Goal: Browse casually: Explore the website without a specific task or goal

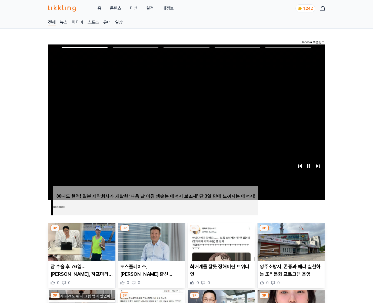
click at [291, 232] on img at bounding box center [290, 242] width 67 height 38
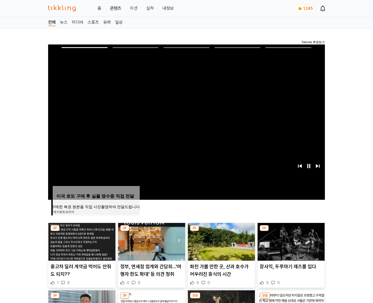
click at [291, 232] on img at bounding box center [290, 242] width 67 height 38
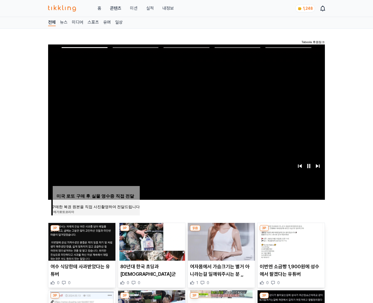
click at [291, 232] on img at bounding box center [290, 242] width 67 height 38
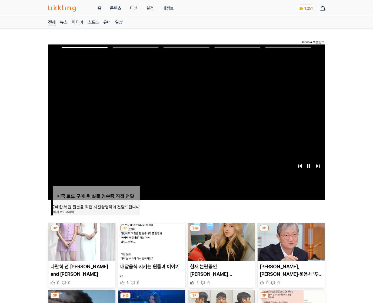
click at [291, 232] on img at bounding box center [290, 242] width 67 height 38
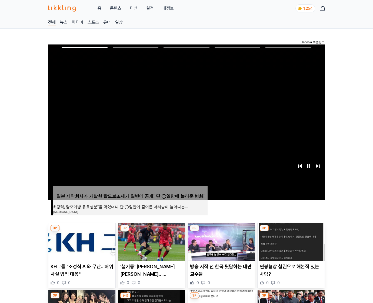
click at [291, 232] on img at bounding box center [290, 242] width 67 height 38
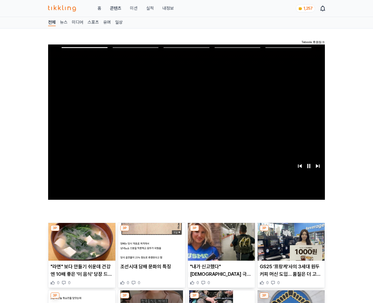
click at [291, 232] on img at bounding box center [290, 242] width 67 height 38
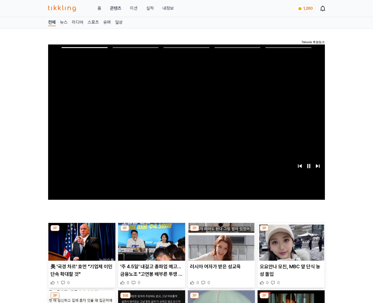
click at [291, 232] on img at bounding box center [290, 242] width 67 height 38
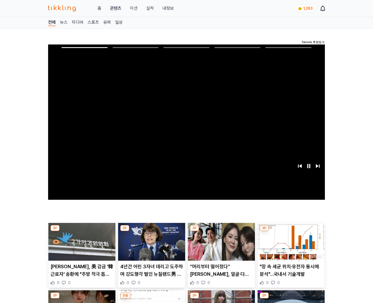
click at [291, 232] on img at bounding box center [290, 242] width 67 height 38
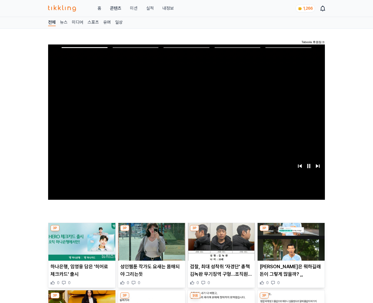
click at [291, 232] on img at bounding box center [290, 242] width 67 height 38
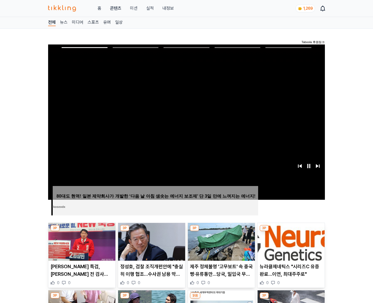
click at [291, 232] on img at bounding box center [290, 242] width 67 height 38
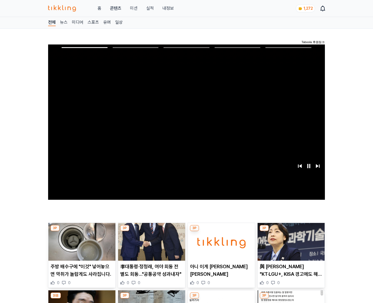
click at [291, 232] on img at bounding box center [290, 242] width 67 height 38
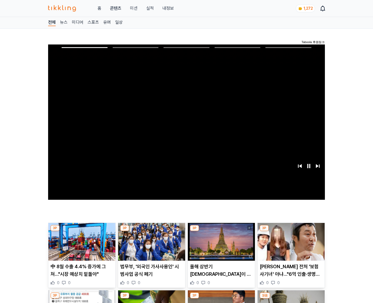
click at [291, 232] on img at bounding box center [290, 242] width 67 height 38
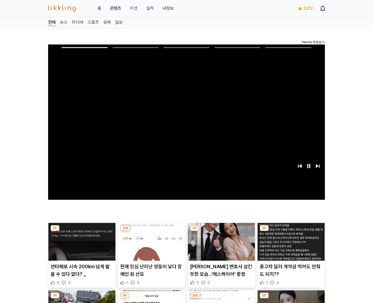
click at [291, 232] on img at bounding box center [290, 242] width 67 height 38
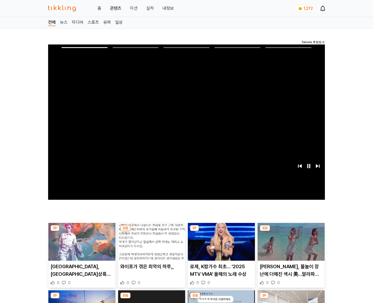
click at [291, 232] on img at bounding box center [290, 242] width 67 height 38
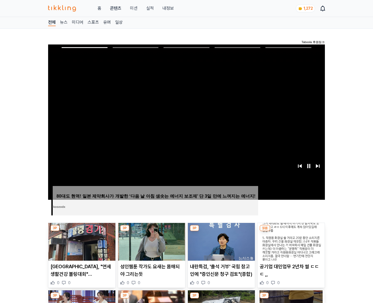
click at [291, 232] on img at bounding box center [290, 242] width 67 height 38
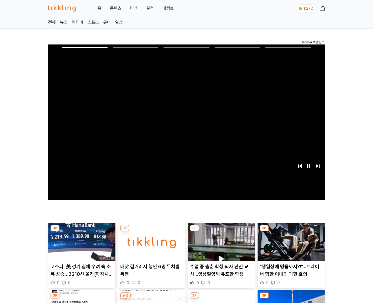
click at [291, 232] on img at bounding box center [290, 242] width 67 height 38
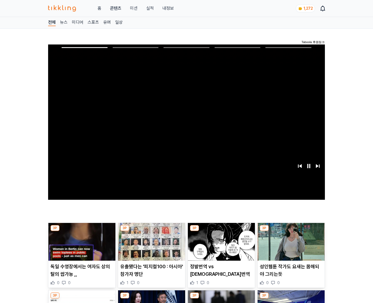
click at [291, 232] on img at bounding box center [290, 242] width 67 height 38
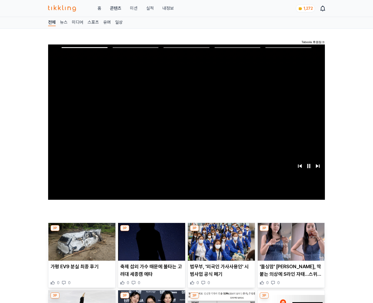
click at [291, 232] on img at bounding box center [290, 242] width 67 height 38
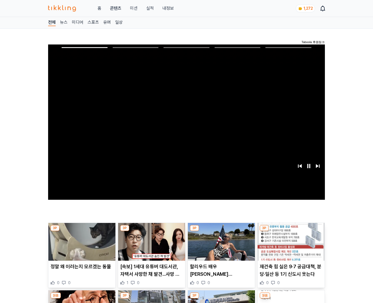
click at [291, 232] on img at bounding box center [290, 242] width 67 height 38
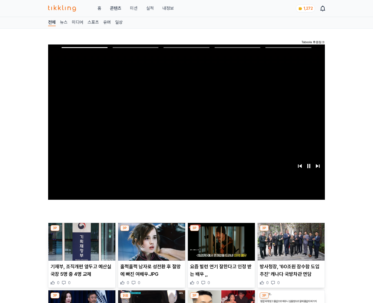
click at [291, 232] on img at bounding box center [290, 242] width 67 height 38
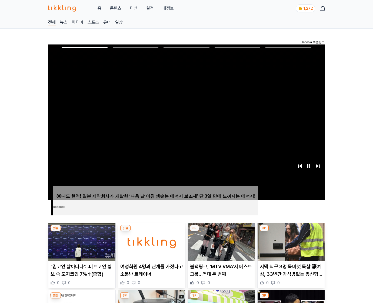
click at [291, 232] on img at bounding box center [290, 242] width 67 height 38
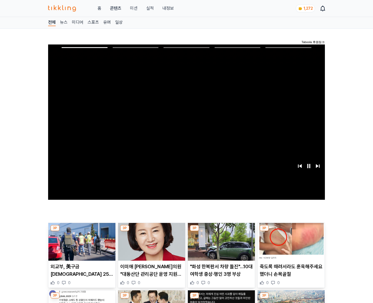
click at [291, 232] on img at bounding box center [290, 242] width 67 height 38
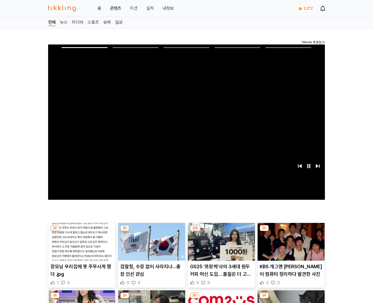
click at [291, 232] on img at bounding box center [290, 242] width 67 height 38
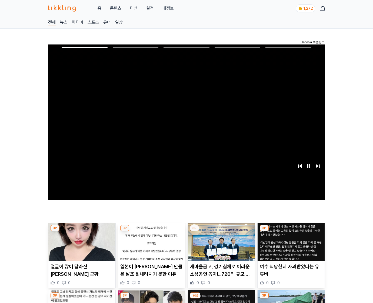
click at [291, 232] on img at bounding box center [290, 242] width 67 height 38
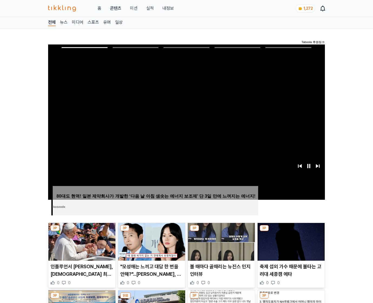
click at [291, 232] on img at bounding box center [290, 242] width 67 height 38
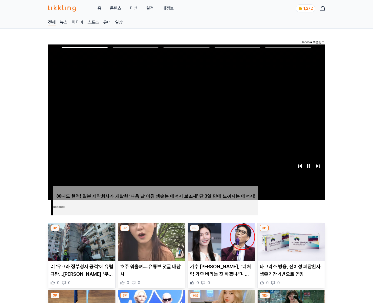
click at [291, 232] on img at bounding box center [290, 242] width 67 height 38
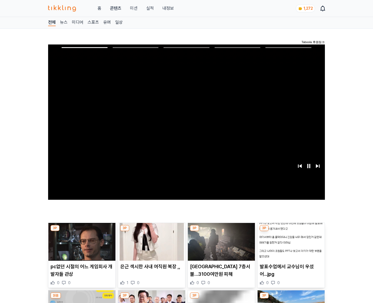
click at [291, 232] on img at bounding box center [290, 242] width 67 height 38
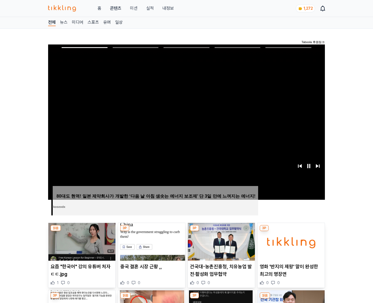
click at [291, 232] on img at bounding box center [290, 242] width 67 height 38
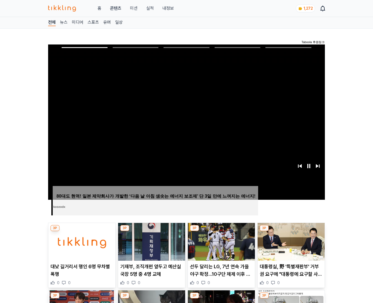
click at [291, 232] on img at bounding box center [290, 242] width 67 height 38
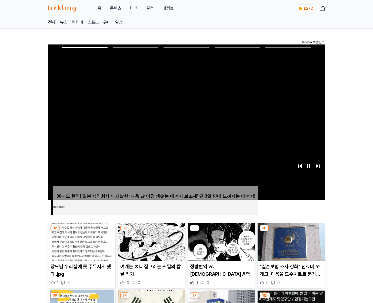
click at [291, 232] on img at bounding box center [290, 242] width 67 height 38
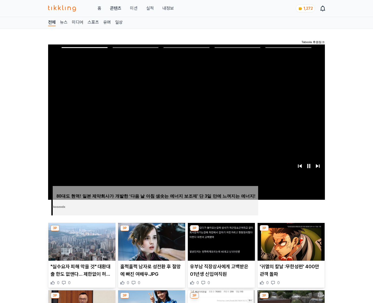
click at [291, 232] on img at bounding box center [290, 242] width 67 height 38
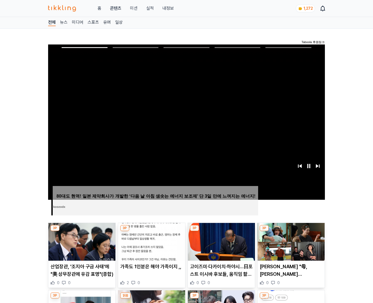
click at [291, 232] on img at bounding box center [290, 242] width 67 height 38
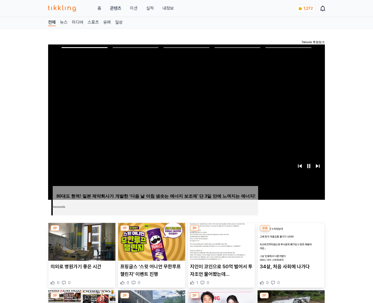
click at [291, 232] on img at bounding box center [290, 242] width 67 height 38
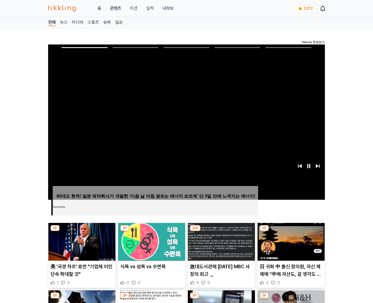
click at [291, 232] on img at bounding box center [290, 242] width 67 height 38
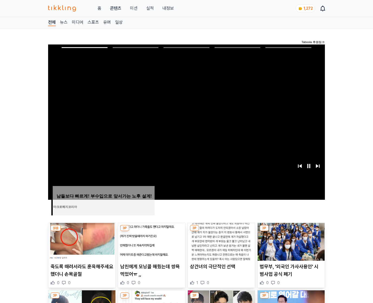
click at [291, 232] on img at bounding box center [290, 242] width 67 height 38
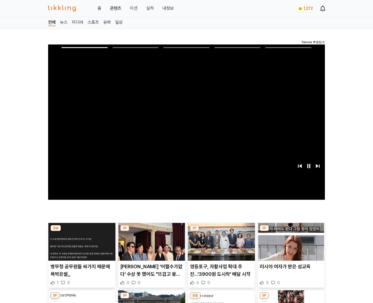
click at [291, 232] on img at bounding box center [290, 242] width 67 height 38
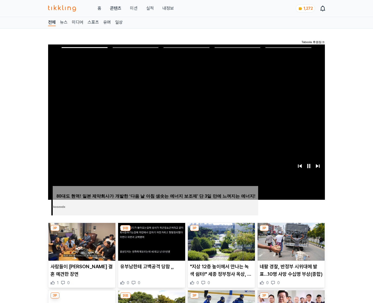
click at [291, 232] on img at bounding box center [290, 242] width 67 height 38
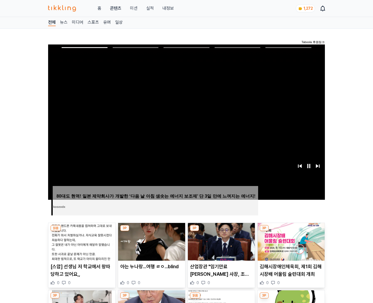
click at [291, 232] on img at bounding box center [290, 242] width 67 height 38
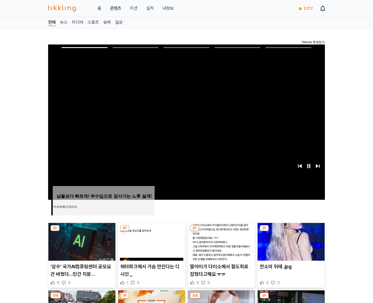
click at [291, 232] on img at bounding box center [290, 242] width 67 height 38
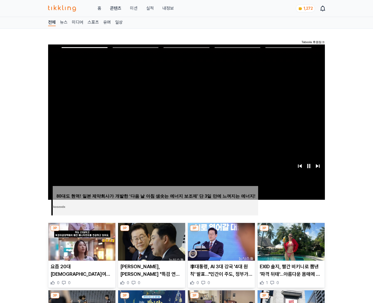
click at [291, 232] on img at bounding box center [290, 242] width 67 height 38
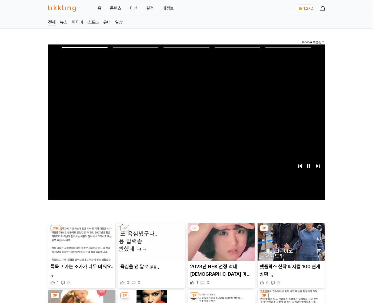
click at [291, 232] on img at bounding box center [290, 242] width 67 height 38
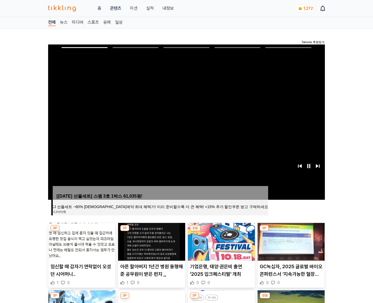
click at [291, 232] on img at bounding box center [290, 242] width 67 height 38
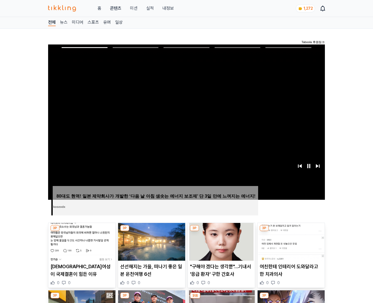
click at [291, 232] on img at bounding box center [290, 242] width 67 height 38
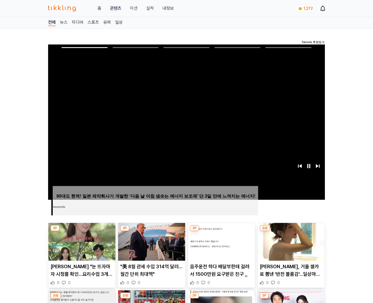
click at [291, 232] on img at bounding box center [290, 242] width 67 height 38
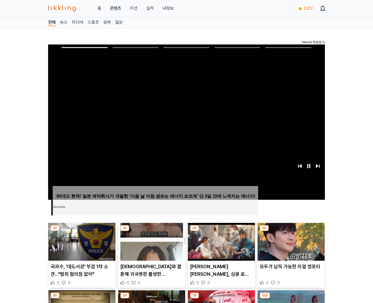
click at [291, 232] on img at bounding box center [290, 242] width 67 height 38
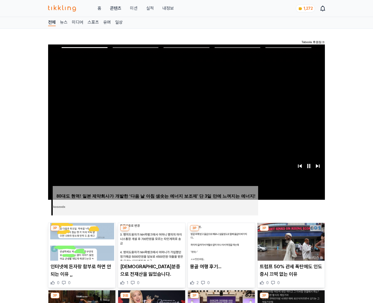
click at [291, 232] on img at bounding box center [290, 242] width 67 height 38
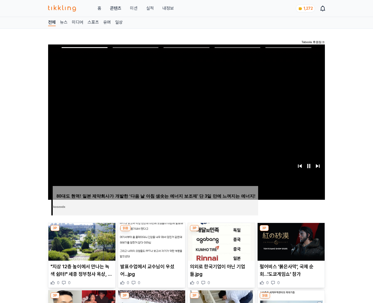
click at [291, 232] on img at bounding box center [290, 242] width 67 height 38
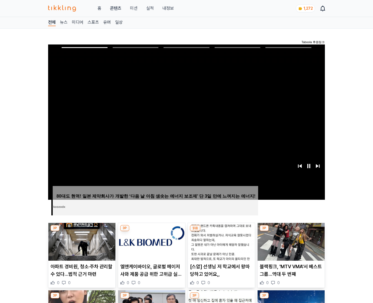
click at [291, 232] on img at bounding box center [290, 242] width 67 height 38
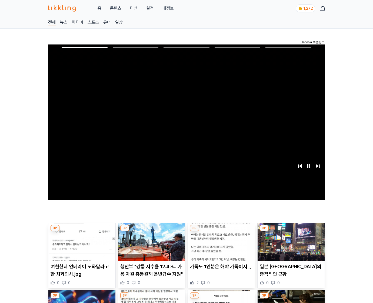
click at [291, 232] on img at bounding box center [290, 242] width 67 height 38
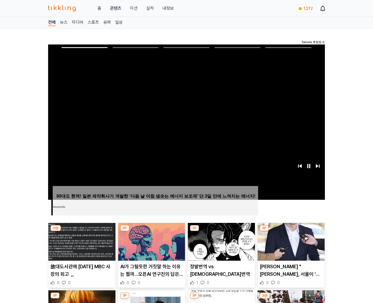
click at [291, 232] on img at bounding box center [290, 242] width 67 height 38
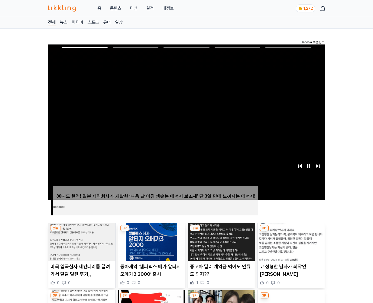
click at [291, 232] on img at bounding box center [290, 242] width 67 height 38
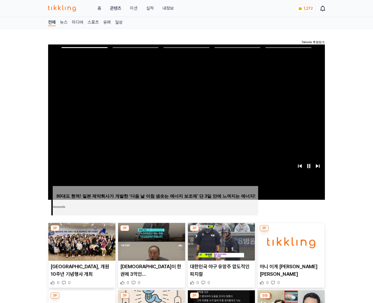
click at [291, 232] on img at bounding box center [290, 242] width 67 height 38
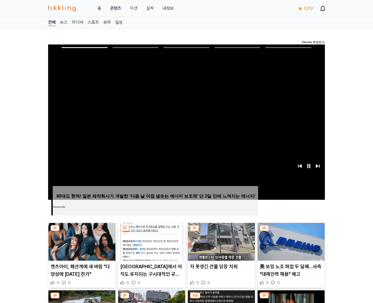
click at [291, 232] on img at bounding box center [290, 242] width 67 height 38
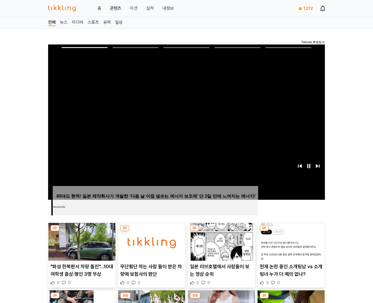
click at [291, 232] on img at bounding box center [290, 242] width 67 height 38
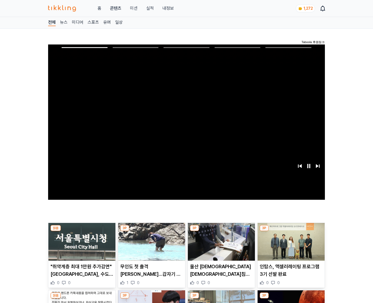
click at [291, 232] on img at bounding box center [290, 242] width 67 height 38
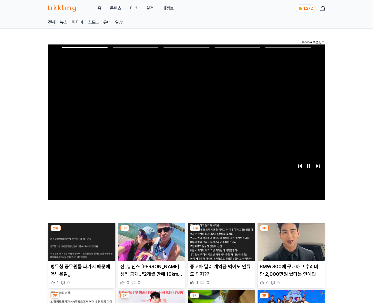
click at [291, 232] on img at bounding box center [290, 242] width 67 height 38
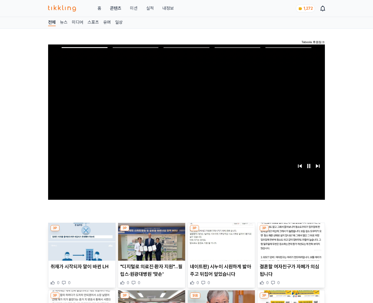
click at [291, 232] on img at bounding box center [290, 242] width 67 height 38
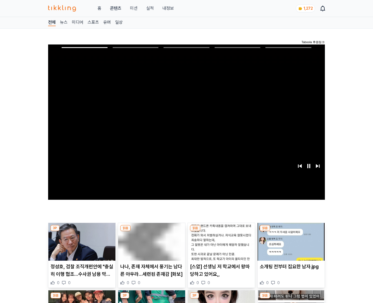
click at [291, 232] on img at bounding box center [290, 242] width 67 height 38
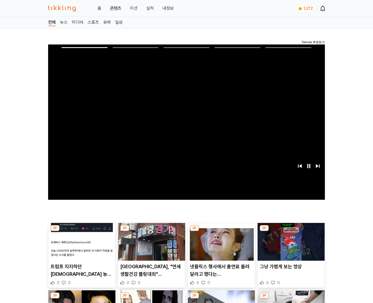
click at [291, 232] on img at bounding box center [290, 242] width 67 height 38
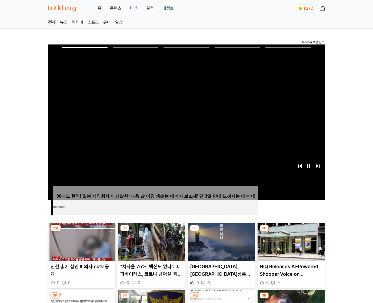
click at [291, 232] on img at bounding box center [290, 242] width 67 height 38
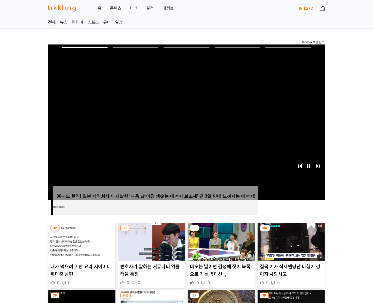
click at [291, 232] on img at bounding box center [290, 242] width 67 height 38
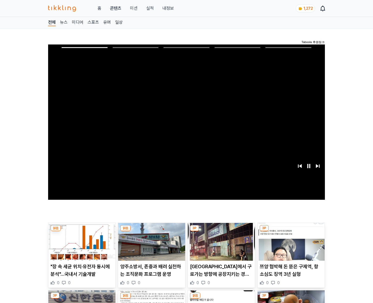
click at [291, 232] on img at bounding box center [290, 242] width 67 height 38
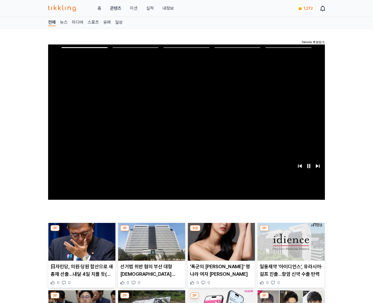
click at [291, 232] on img at bounding box center [290, 242] width 67 height 38
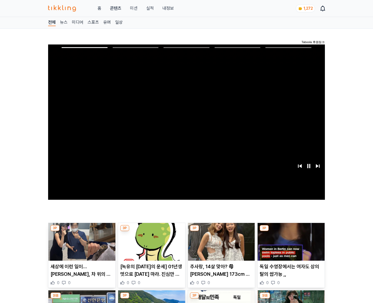
click at [291, 232] on img at bounding box center [290, 242] width 67 height 38
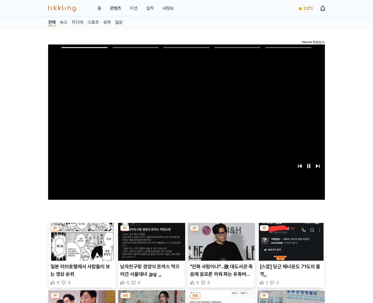
click at [291, 232] on img at bounding box center [290, 242] width 67 height 38
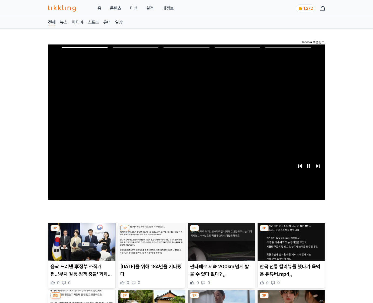
click at [291, 232] on img at bounding box center [290, 242] width 67 height 38
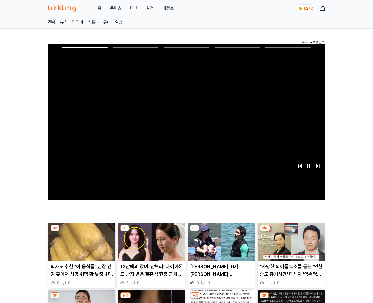
click at [291, 232] on img at bounding box center [290, 242] width 67 height 38
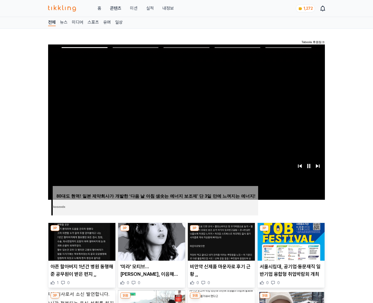
click at [291, 232] on img at bounding box center [290, 242] width 67 height 38
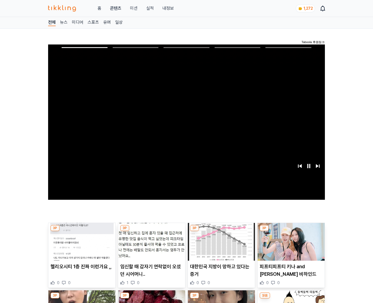
click at [291, 232] on img at bounding box center [290, 242] width 67 height 38
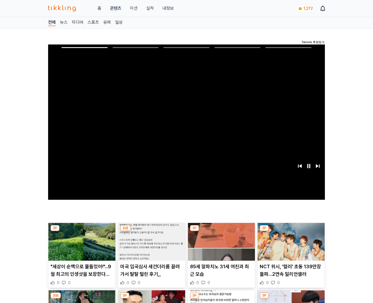
click at [291, 232] on img at bounding box center [290, 242] width 67 height 38
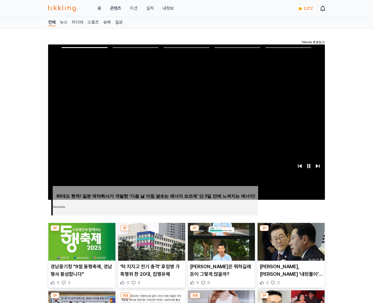
click at [291, 232] on img at bounding box center [290, 242] width 67 height 38
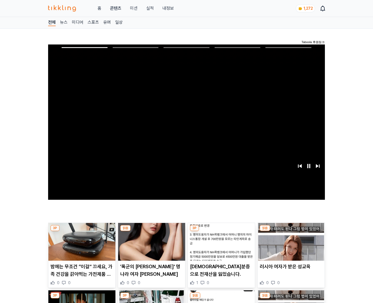
click at [291, 232] on img at bounding box center [290, 242] width 67 height 38
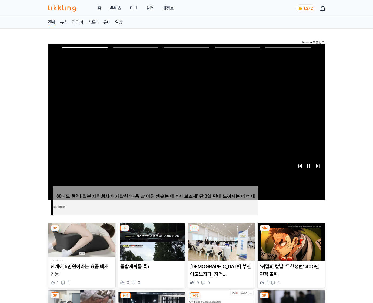
click at [291, 232] on img at bounding box center [290, 242] width 67 height 38
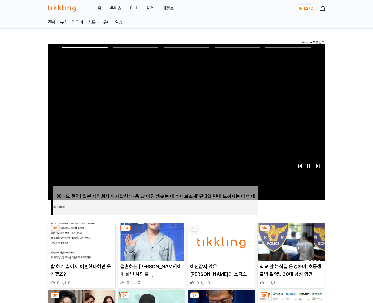
click at [291, 232] on img at bounding box center [290, 242] width 67 height 38
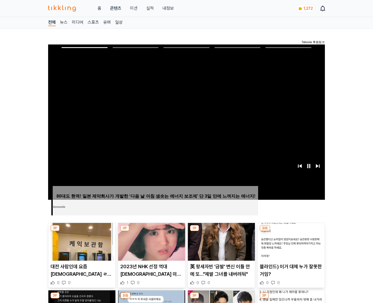
click at [291, 232] on img at bounding box center [290, 242] width 67 height 38
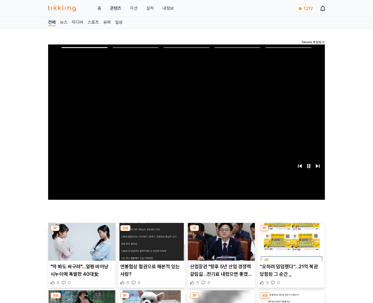
click at [291, 232] on img at bounding box center [290, 242] width 67 height 38
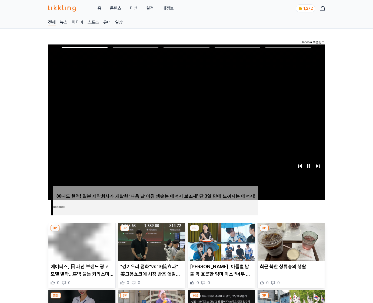
click at [291, 232] on img at bounding box center [290, 242] width 67 height 38
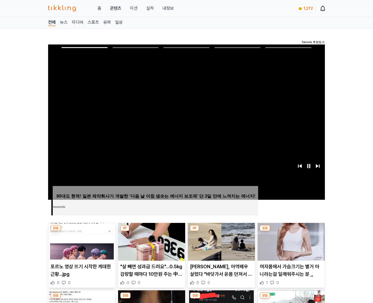
click at [291, 232] on img at bounding box center [290, 242] width 67 height 38
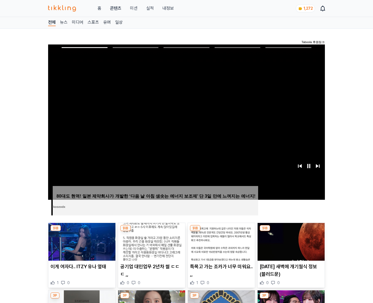
click at [291, 232] on img at bounding box center [290, 242] width 67 height 38
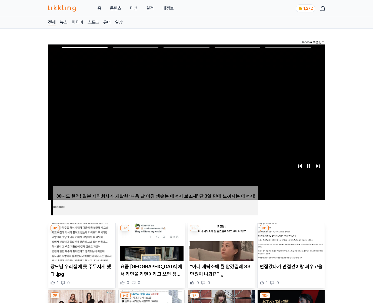
click at [291, 232] on img at bounding box center [290, 242] width 67 height 38
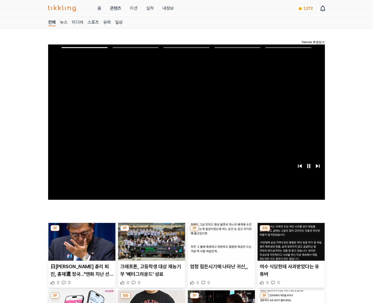
click at [291, 232] on img at bounding box center [290, 242] width 67 height 38
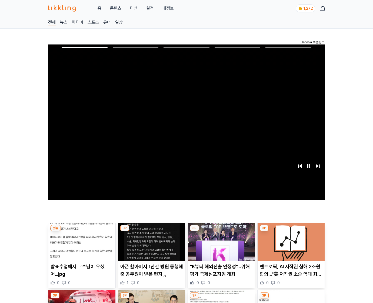
click at [291, 232] on img at bounding box center [290, 242] width 67 height 38
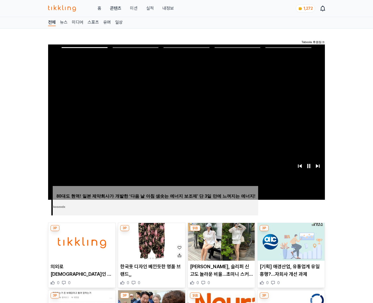
click at [291, 232] on img at bounding box center [290, 242] width 67 height 38
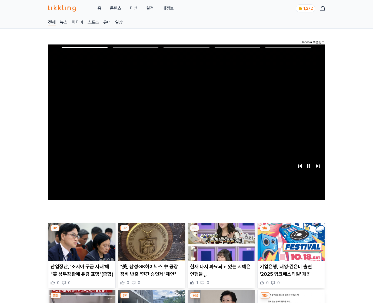
click at [291, 232] on img at bounding box center [290, 242] width 67 height 38
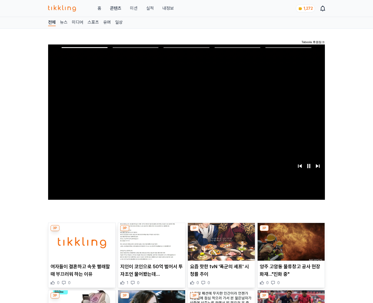
click at [291, 232] on img at bounding box center [290, 242] width 67 height 38
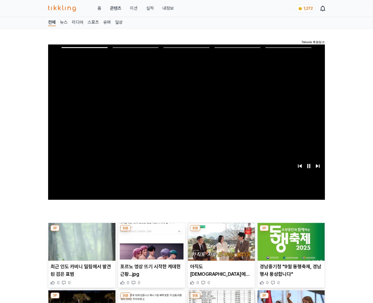
click at [291, 232] on img at bounding box center [290, 242] width 67 height 38
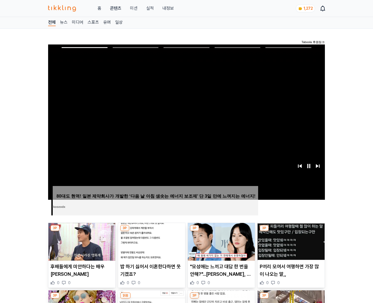
click at [291, 232] on img at bounding box center [290, 242] width 67 height 38
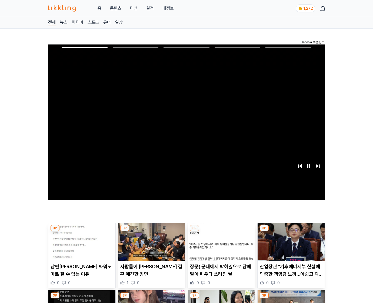
click at [291, 232] on img at bounding box center [290, 242] width 67 height 38
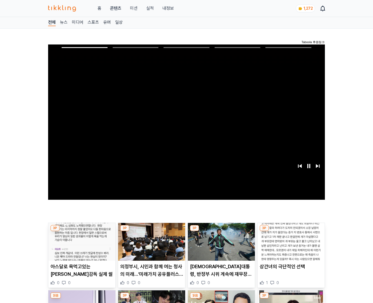
click at [291, 232] on img at bounding box center [290, 242] width 67 height 38
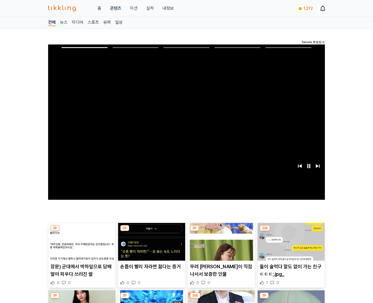
click at [291, 232] on img at bounding box center [290, 242] width 67 height 38
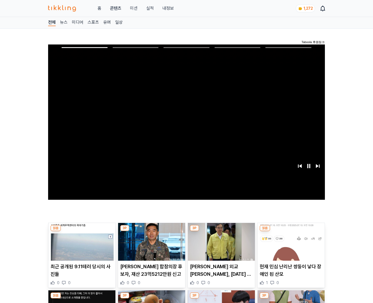
click at [291, 232] on img at bounding box center [290, 242] width 67 height 38
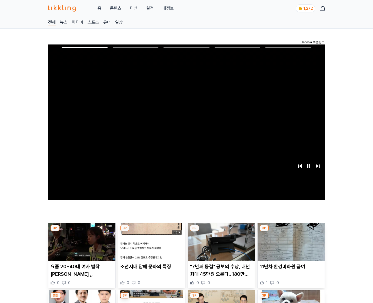
click at [291, 232] on img at bounding box center [290, 242] width 67 height 38
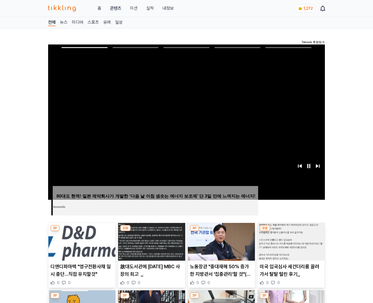
click at [291, 232] on img at bounding box center [290, 242] width 67 height 38
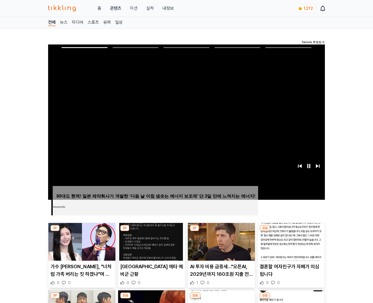
click at [291, 232] on img at bounding box center [290, 242] width 67 height 38
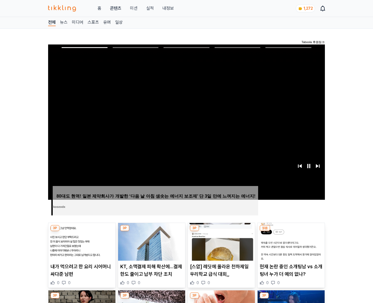
click at [291, 232] on img at bounding box center [290, 242] width 67 height 38
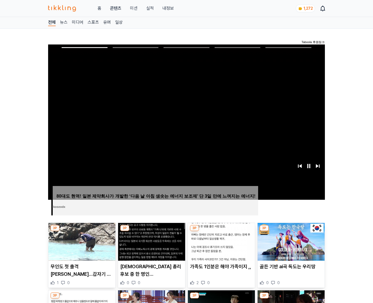
click at [291, 232] on img at bounding box center [290, 242] width 67 height 38
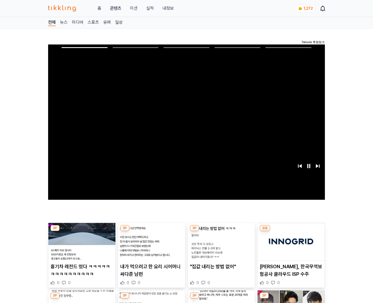
click at [291, 232] on img at bounding box center [290, 242] width 67 height 38
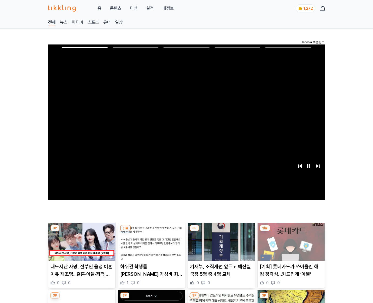
click at [291, 232] on img at bounding box center [290, 242] width 67 height 38
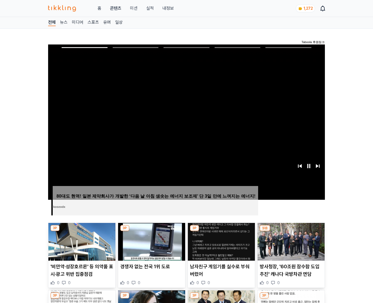
click at [291, 232] on img at bounding box center [290, 242] width 67 height 38
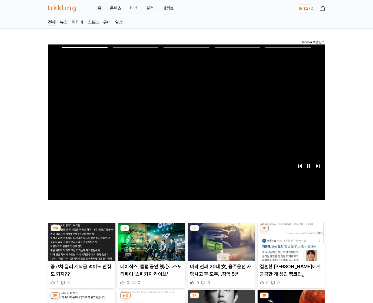
click at [291, 232] on img at bounding box center [290, 242] width 67 height 38
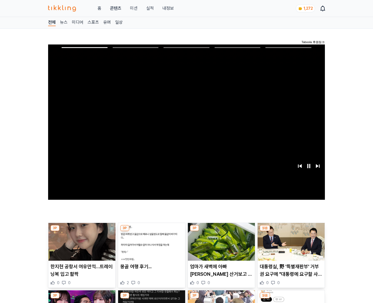
click at [291, 232] on img at bounding box center [290, 242] width 67 height 38
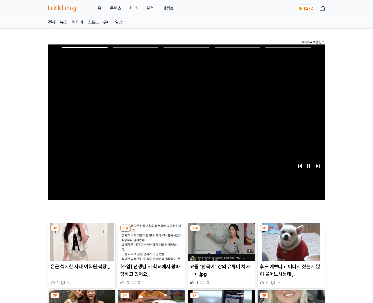
click at [291, 232] on img at bounding box center [290, 242] width 67 height 38
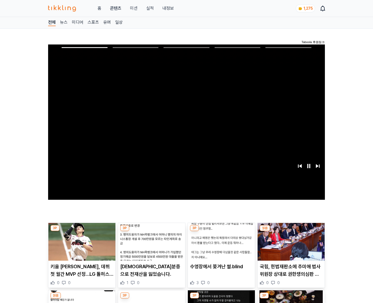
click at [291, 232] on img at bounding box center [290, 242] width 67 height 38
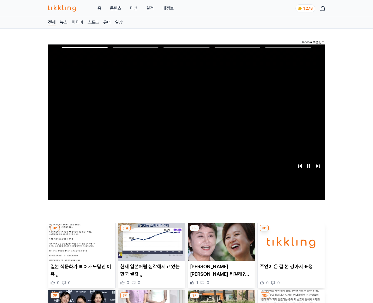
click at [291, 232] on img at bounding box center [290, 242] width 67 height 38
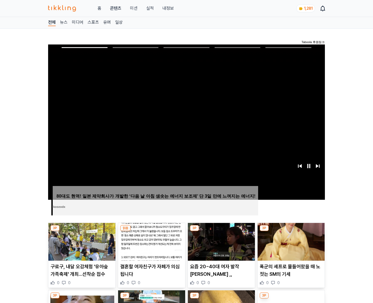
click at [291, 232] on img at bounding box center [290, 242] width 67 height 38
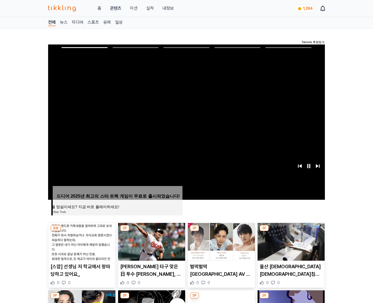
click at [291, 232] on img at bounding box center [290, 242] width 67 height 38
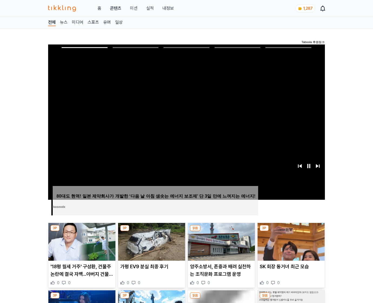
click at [291, 232] on img at bounding box center [290, 242] width 67 height 38
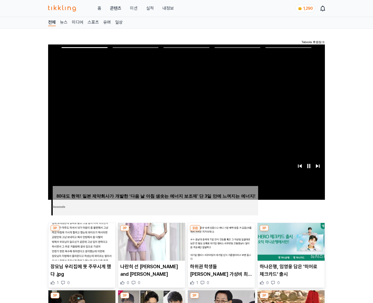
click at [291, 232] on img at bounding box center [290, 242] width 67 height 38
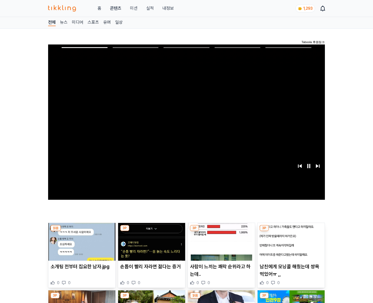
click at [291, 232] on img at bounding box center [290, 242] width 67 height 38
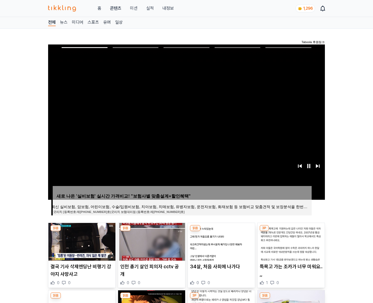
click at [291, 232] on img at bounding box center [290, 242] width 67 height 38
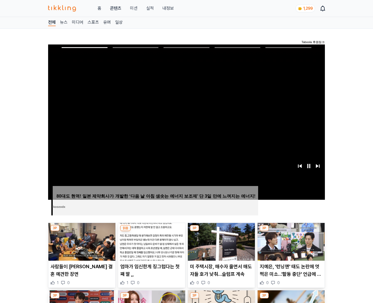
click at [291, 232] on img at bounding box center [290, 242] width 67 height 38
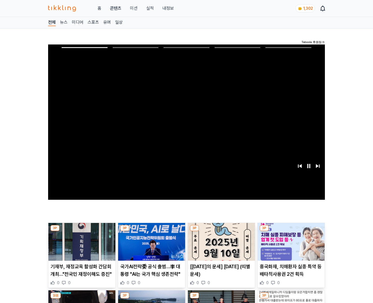
click at [291, 232] on img at bounding box center [290, 242] width 67 height 38
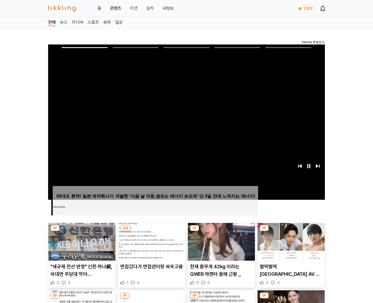
click at [291, 232] on img at bounding box center [290, 242] width 67 height 38
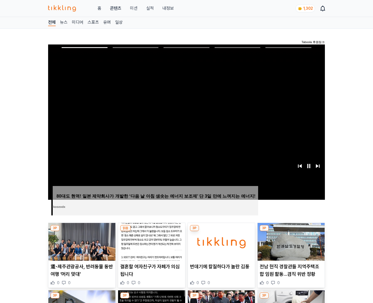
click at [291, 232] on img at bounding box center [290, 242] width 67 height 38
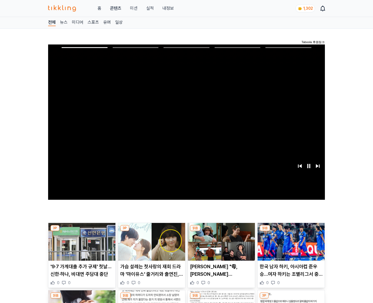
click at [291, 232] on img at bounding box center [290, 242] width 67 height 38
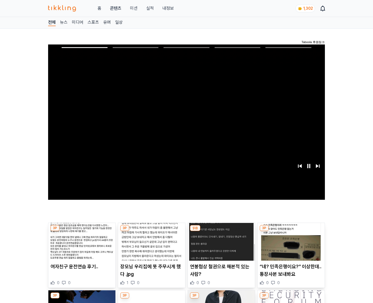
click at [291, 232] on img at bounding box center [290, 242] width 67 height 38
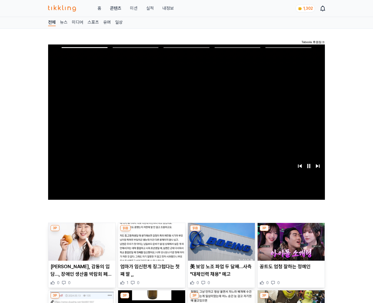
click at [291, 232] on img at bounding box center [290, 242] width 67 height 38
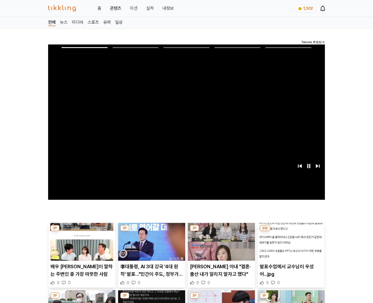
click at [291, 232] on img at bounding box center [290, 242] width 67 height 38
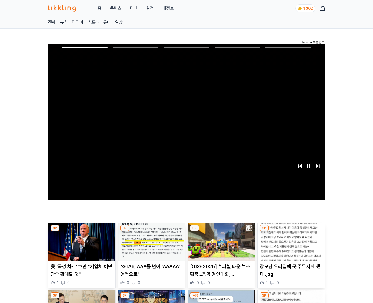
click at [291, 232] on img at bounding box center [290, 242] width 67 height 38
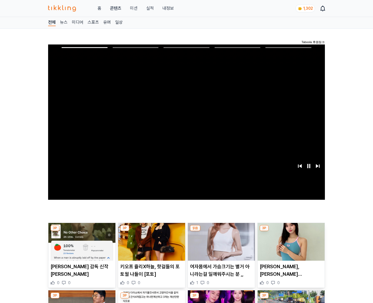
click at [291, 232] on img at bounding box center [290, 242] width 67 height 38
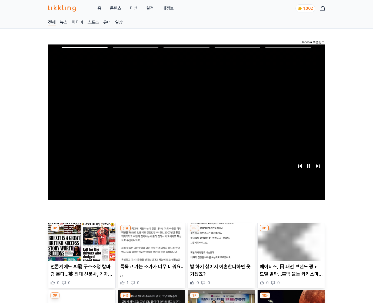
click at [291, 232] on img at bounding box center [290, 242] width 67 height 38
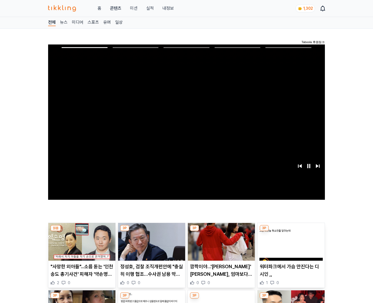
click at [291, 232] on img at bounding box center [290, 242] width 67 height 38
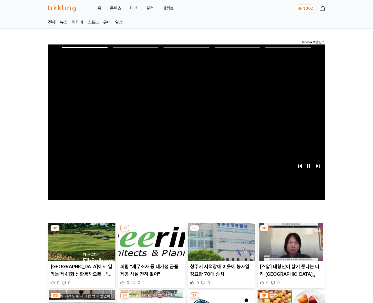
click at [291, 232] on img at bounding box center [290, 242] width 67 height 38
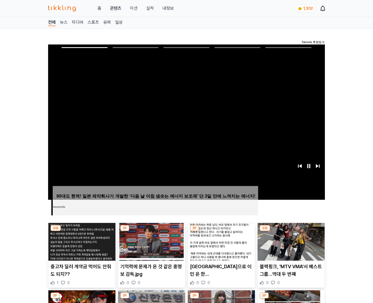
click at [291, 232] on img at bounding box center [290, 242] width 67 height 38
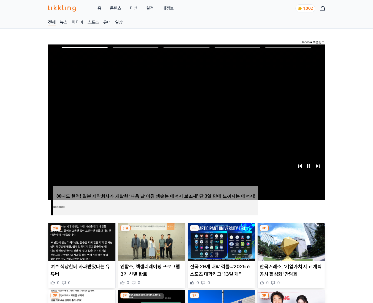
click at [291, 232] on img at bounding box center [290, 242] width 67 height 38
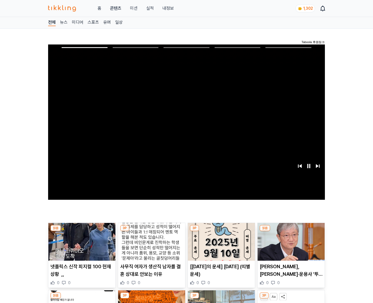
click at [291, 232] on img at bounding box center [290, 242] width 67 height 38
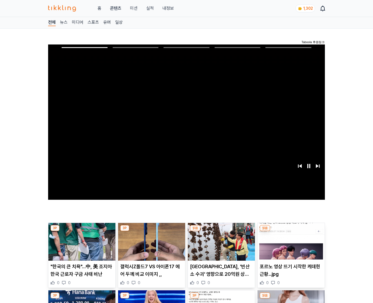
click at [291, 232] on img at bounding box center [290, 242] width 67 height 38
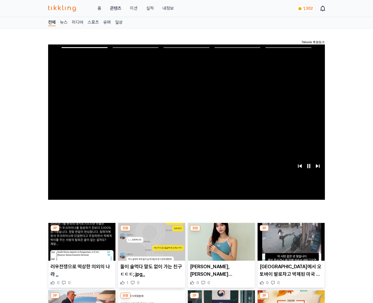
click at [291, 232] on img at bounding box center [290, 242] width 67 height 38
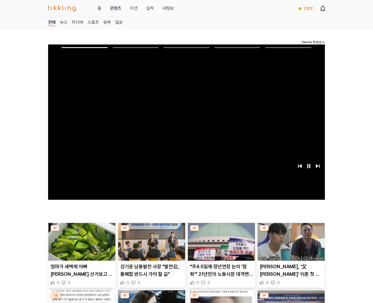
click at [291, 232] on img at bounding box center [290, 242] width 67 height 38
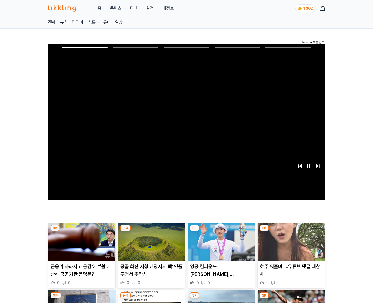
click at [291, 232] on img at bounding box center [290, 242] width 67 height 38
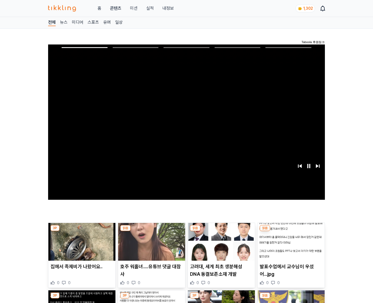
click at [291, 232] on img at bounding box center [290, 242] width 67 height 38
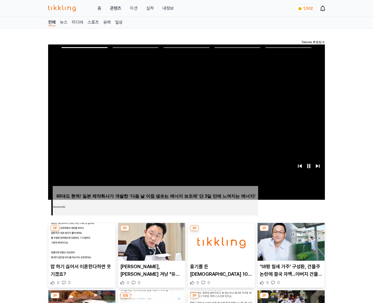
click at [291, 232] on img at bounding box center [290, 242] width 67 height 38
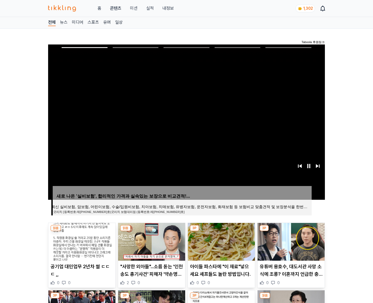
click at [291, 232] on img at bounding box center [290, 242] width 67 height 38
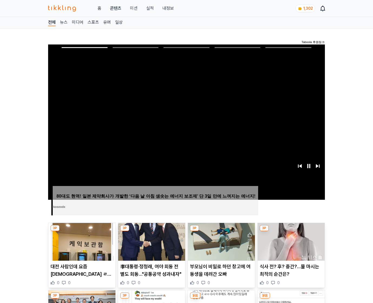
click at [291, 232] on img at bounding box center [290, 242] width 67 height 38
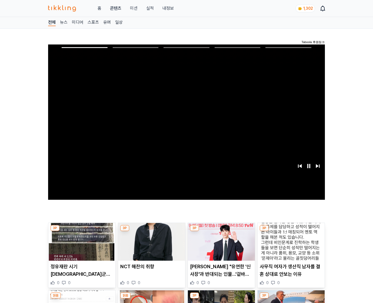
click at [291, 232] on img at bounding box center [290, 242] width 67 height 38
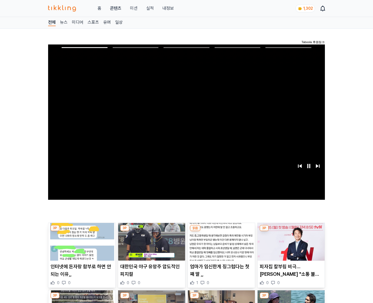
click at [291, 232] on img at bounding box center [290, 242] width 67 height 38
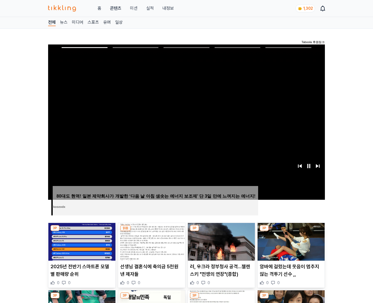
click at [291, 232] on img at bounding box center [290, 242] width 67 height 38
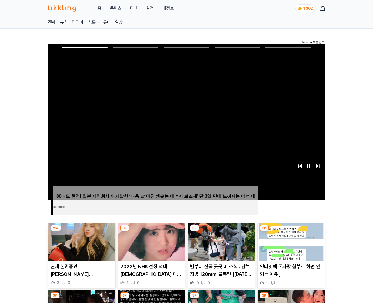
click at [291, 232] on img at bounding box center [290, 242] width 67 height 38
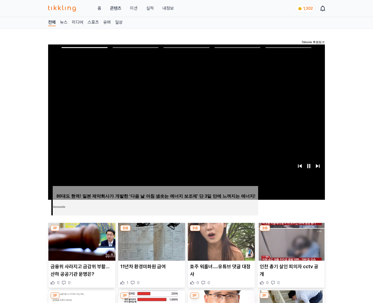
click at [291, 232] on img at bounding box center [290, 242] width 67 height 38
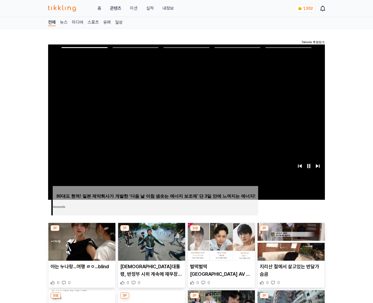
click at [291, 232] on img at bounding box center [290, 242] width 67 height 38
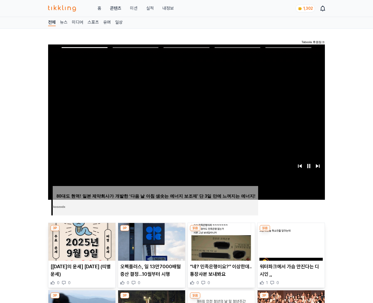
click at [291, 232] on img at bounding box center [290, 242] width 67 height 38
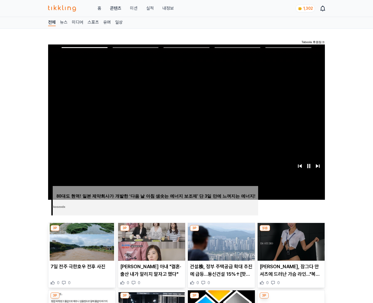
click at [291, 232] on img at bounding box center [290, 242] width 67 height 38
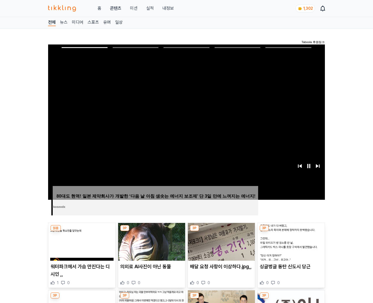
click at [291, 232] on img at bounding box center [290, 242] width 67 height 38
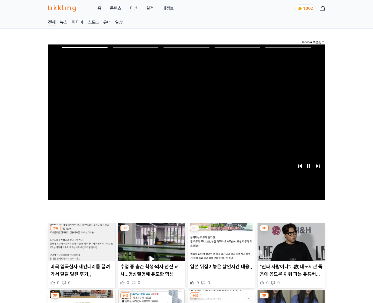
click at [291, 232] on img at bounding box center [290, 242] width 67 height 38
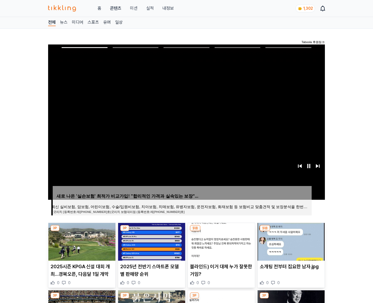
click at [291, 232] on img at bounding box center [290, 242] width 67 height 38
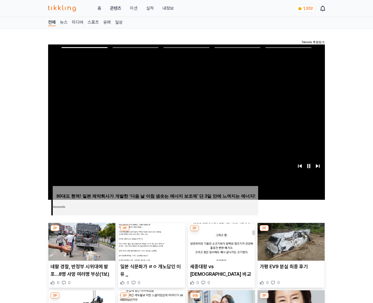
click at [291, 232] on img at bounding box center [290, 242] width 67 height 38
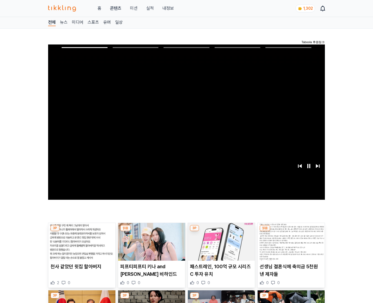
click at [291, 232] on img at bounding box center [290, 242] width 67 height 38
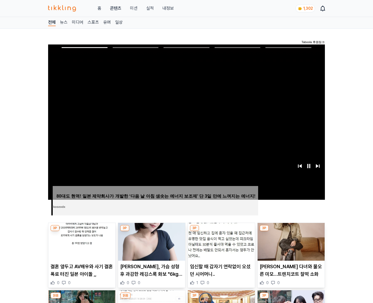
click at [291, 232] on img at bounding box center [290, 242] width 67 height 38
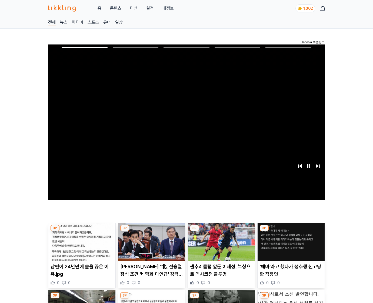
click at [291, 232] on img at bounding box center [290, 242] width 67 height 38
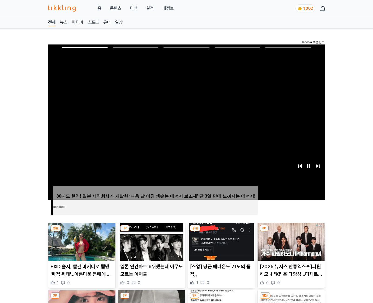
click at [291, 232] on img at bounding box center [290, 242] width 67 height 38
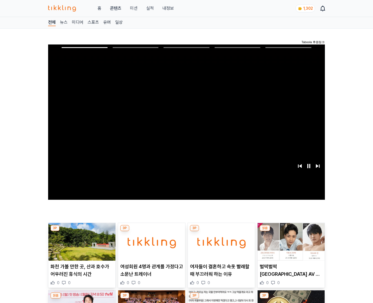
click at [291, 232] on img at bounding box center [290, 242] width 67 height 38
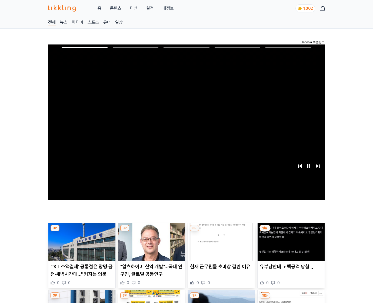
click at [291, 232] on img at bounding box center [290, 242] width 67 height 38
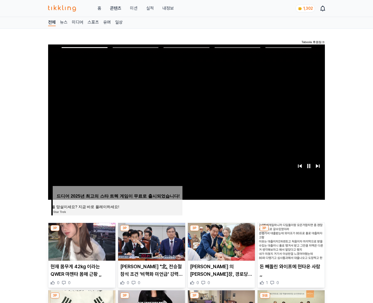
click at [291, 232] on img at bounding box center [290, 242] width 67 height 38
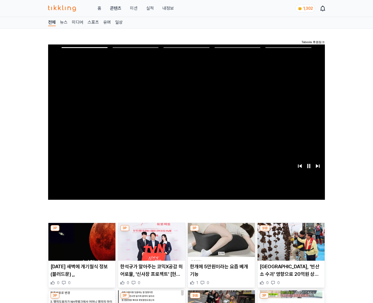
click at [291, 232] on img at bounding box center [290, 242] width 67 height 38
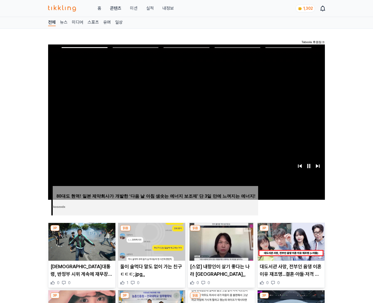
click at [291, 232] on img at bounding box center [290, 242] width 67 height 38
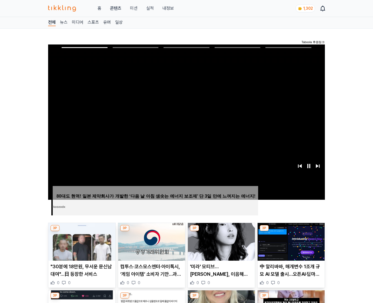
click at [291, 232] on img at bounding box center [290, 242] width 67 height 38
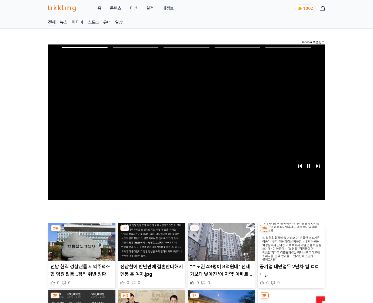
click at [291, 232] on img at bounding box center [290, 242] width 67 height 38
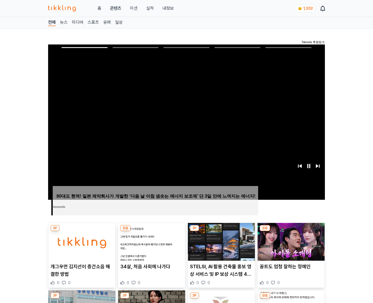
click at [291, 232] on img at bounding box center [290, 242] width 67 height 38
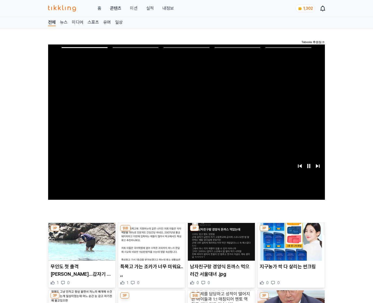
click at [291, 232] on img at bounding box center [290, 242] width 67 height 38
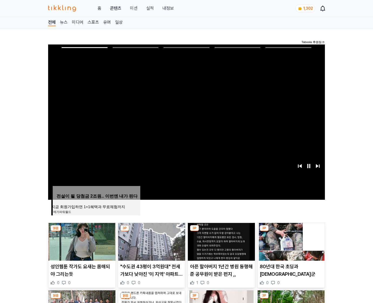
click at [291, 232] on img at bounding box center [290, 242] width 67 height 38
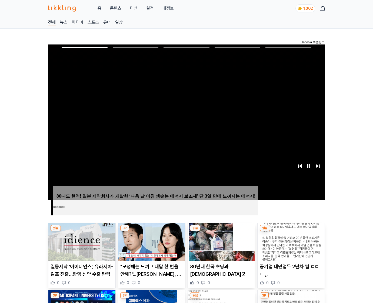
click at [291, 232] on img at bounding box center [290, 242] width 67 height 38
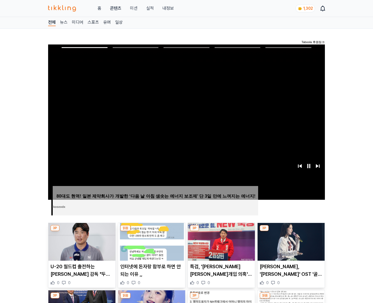
click at [291, 232] on img at bounding box center [290, 242] width 67 height 38
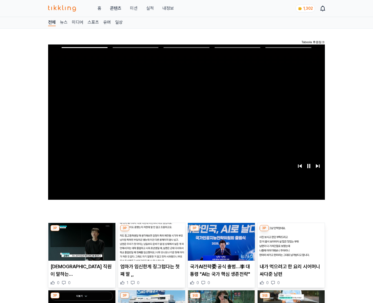
click at [291, 232] on img at bounding box center [290, 242] width 67 height 38
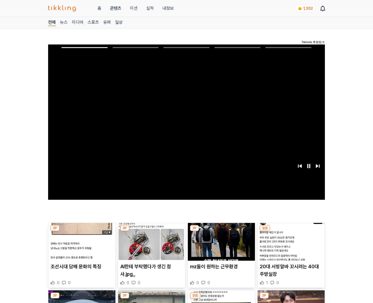
click at [291, 232] on img at bounding box center [290, 242] width 67 height 38
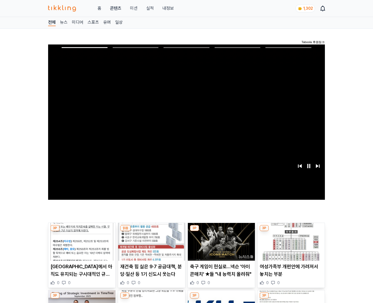
click at [291, 232] on img at bounding box center [290, 242] width 67 height 38
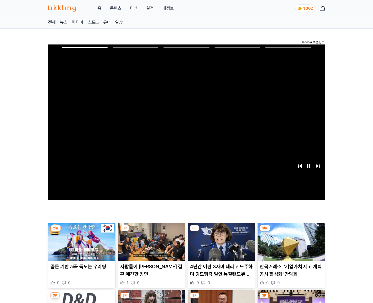
click at [291, 232] on img at bounding box center [290, 242] width 67 height 38
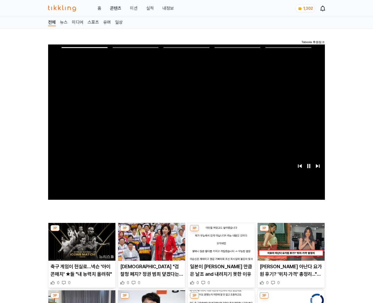
click at [291, 232] on img at bounding box center [290, 242] width 67 height 38
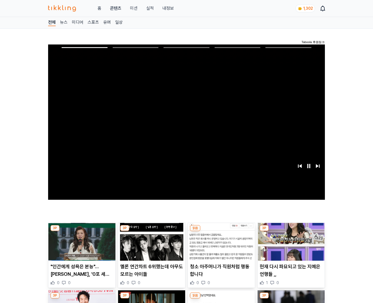
click at [291, 232] on img at bounding box center [290, 242] width 67 height 38
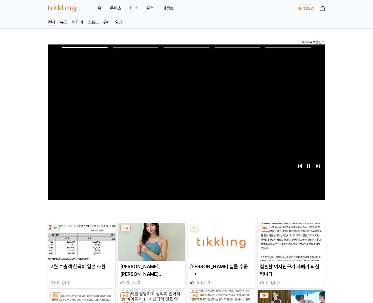
click at [291, 232] on img at bounding box center [290, 242] width 67 height 38
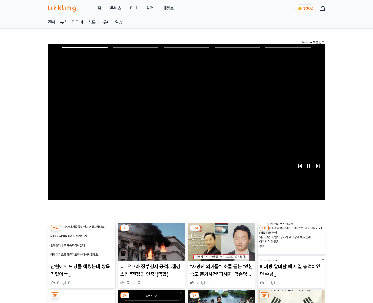
click at [291, 232] on img at bounding box center [290, 242] width 67 height 38
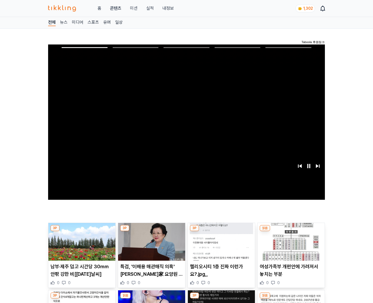
click at [291, 232] on img at bounding box center [290, 242] width 67 height 38
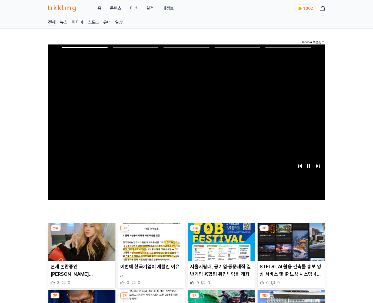
click at [291, 232] on img at bounding box center [290, 242] width 67 height 38
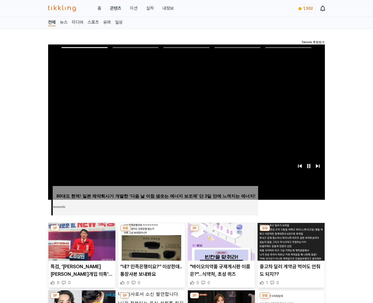
click at [291, 232] on img at bounding box center [290, 242] width 67 height 38
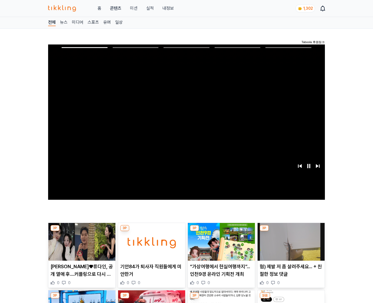
click at [291, 232] on img at bounding box center [290, 242] width 67 height 38
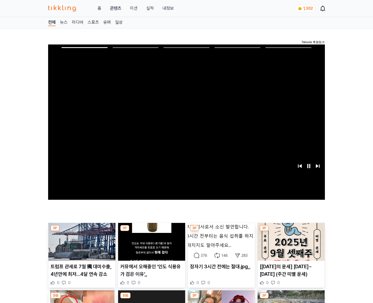
click at [291, 232] on img at bounding box center [290, 242] width 67 height 38
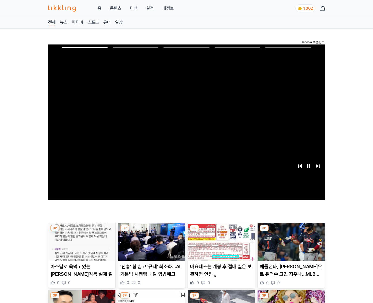
click at [291, 232] on img at bounding box center [290, 242] width 67 height 38
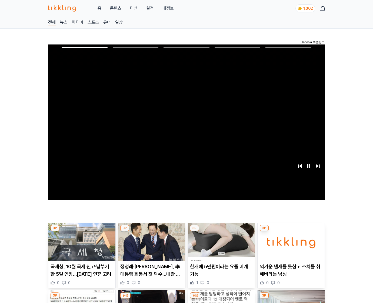
click at [291, 232] on img at bounding box center [290, 242] width 67 height 38
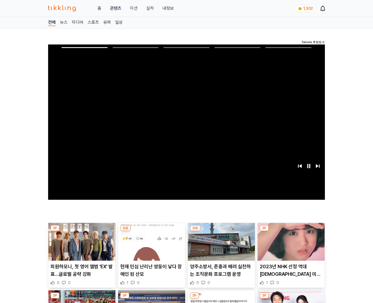
click at [291, 232] on img at bounding box center [290, 242] width 67 height 38
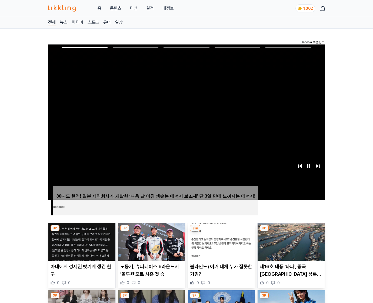
click at [291, 232] on img at bounding box center [290, 242] width 67 height 38
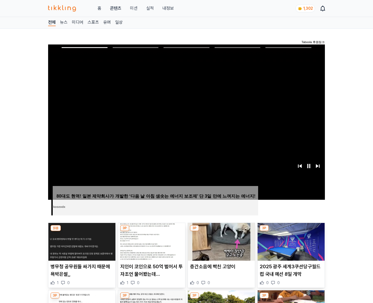
click at [291, 232] on img at bounding box center [290, 242] width 67 height 38
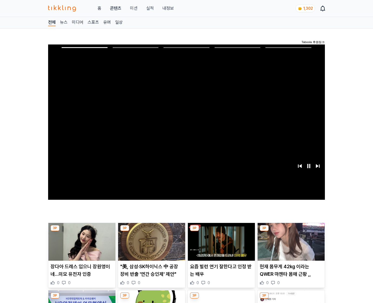
click at [291, 232] on img at bounding box center [290, 242] width 67 height 38
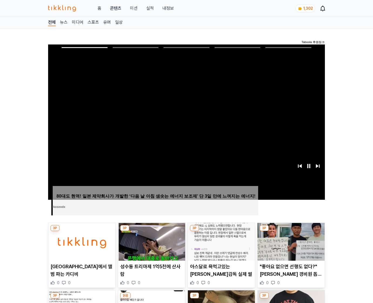
click at [291, 232] on img at bounding box center [290, 242] width 67 height 38
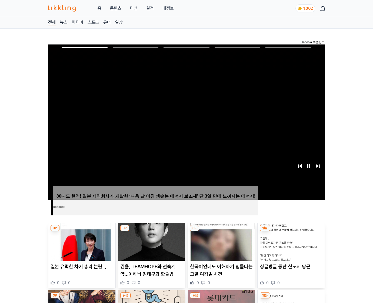
click at [291, 232] on img at bounding box center [290, 242] width 67 height 38
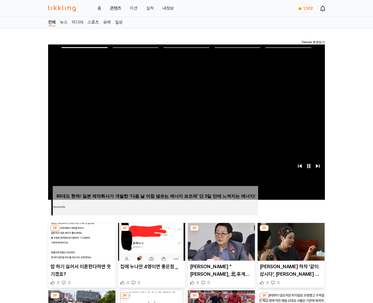
click at [291, 232] on img at bounding box center [290, 242] width 67 height 38
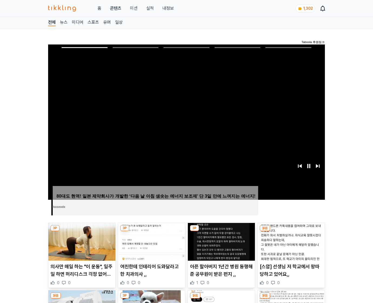
click at [291, 232] on img at bounding box center [290, 242] width 67 height 38
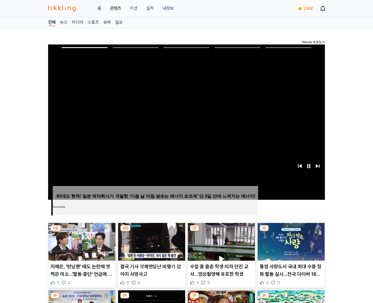
click at [291, 232] on img at bounding box center [290, 242] width 67 height 38
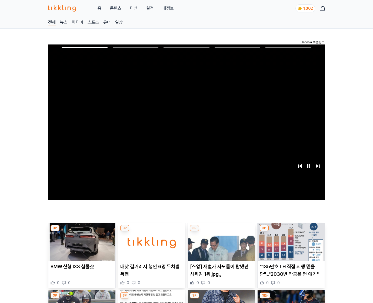
click at [291, 232] on img at bounding box center [290, 242] width 67 height 38
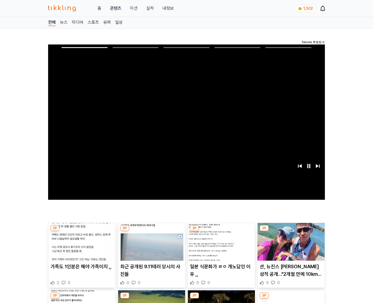
click at [291, 232] on img at bounding box center [290, 242] width 67 height 38
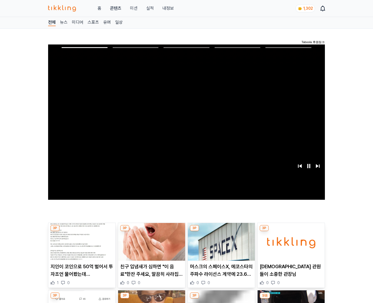
click at [291, 232] on img at bounding box center [290, 242] width 67 height 38
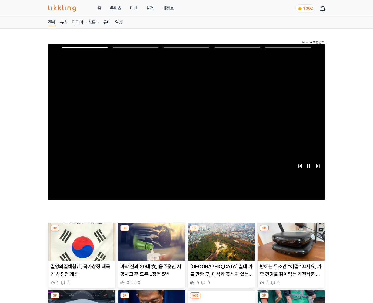
click at [291, 232] on img at bounding box center [290, 242] width 67 height 38
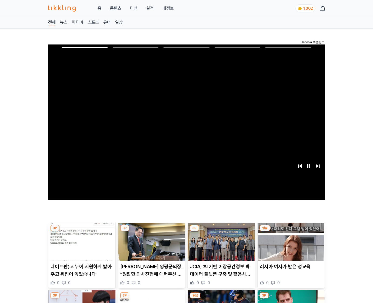
click at [291, 232] on img at bounding box center [290, 242] width 67 height 38
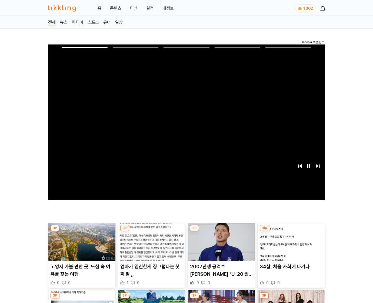
click at [291, 232] on img at bounding box center [290, 242] width 67 height 38
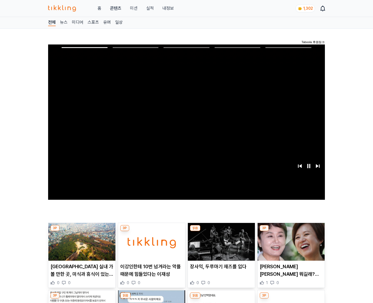
click at [291, 232] on img at bounding box center [290, 242] width 67 height 38
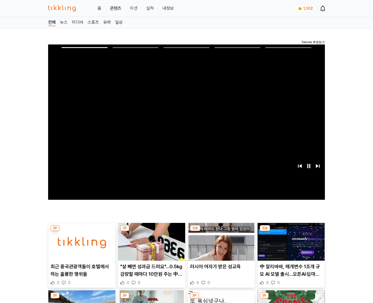
click at [291, 232] on img at bounding box center [290, 242] width 67 height 38
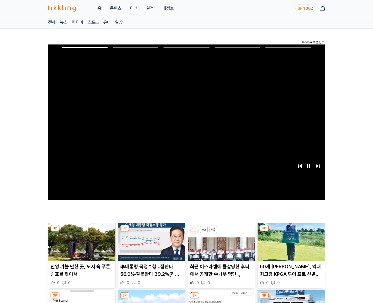
click at [291, 232] on img at bounding box center [290, 242] width 67 height 38
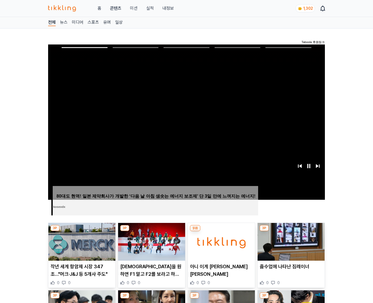
click at [291, 232] on img at bounding box center [290, 242] width 67 height 38
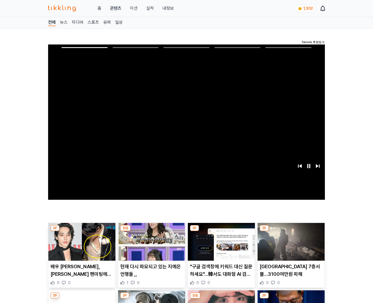
click at [291, 232] on img at bounding box center [290, 242] width 67 height 38
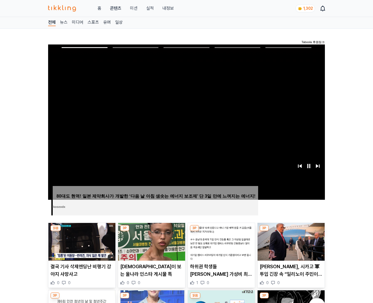
click at [291, 232] on img at bounding box center [290, 242] width 67 height 38
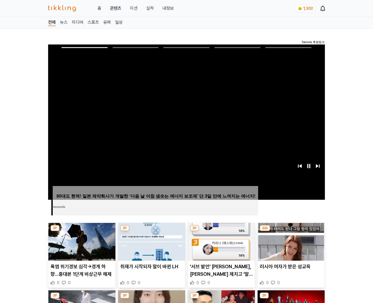
click at [291, 232] on img at bounding box center [290, 242] width 67 height 38
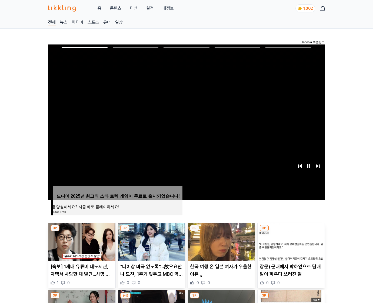
click at [291, 232] on img at bounding box center [290, 242] width 67 height 38
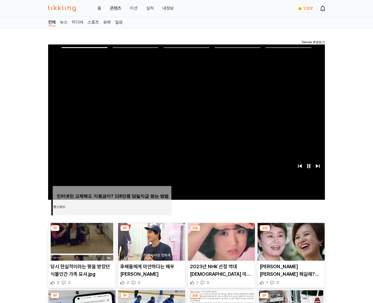
click at [291, 232] on img at bounding box center [290, 242] width 67 height 38
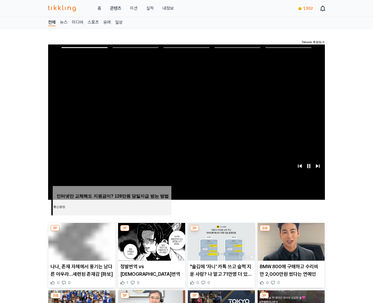
click at [291, 232] on img at bounding box center [290, 242] width 67 height 38
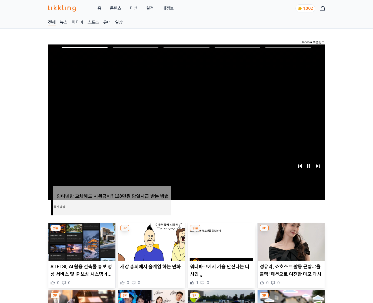
click at [291, 232] on img at bounding box center [290, 242] width 67 height 38
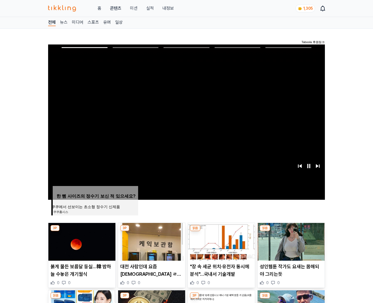
click at [291, 232] on img at bounding box center [290, 242] width 67 height 38
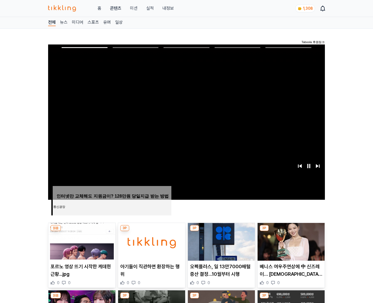
click at [291, 232] on img at bounding box center [290, 242] width 67 height 38
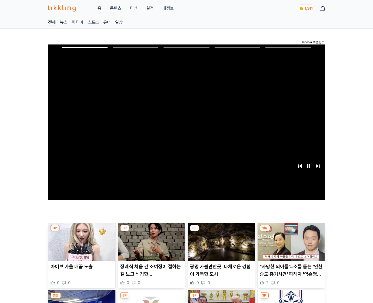
click at [291, 232] on img at bounding box center [290, 242] width 67 height 38
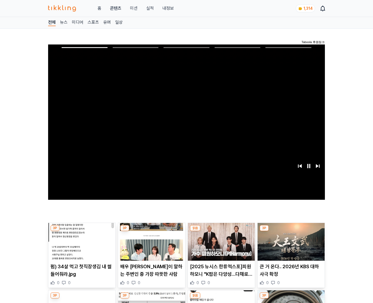
click at [291, 232] on img at bounding box center [290, 242] width 67 height 38
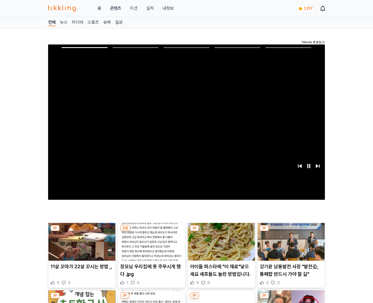
click at [291, 232] on img at bounding box center [290, 242] width 67 height 38
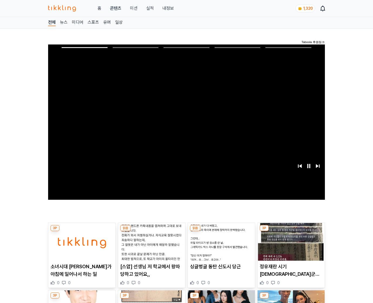
click at [291, 232] on img at bounding box center [290, 242] width 67 height 38
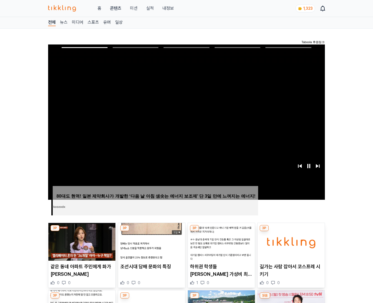
click at [291, 232] on img at bounding box center [290, 242] width 67 height 38
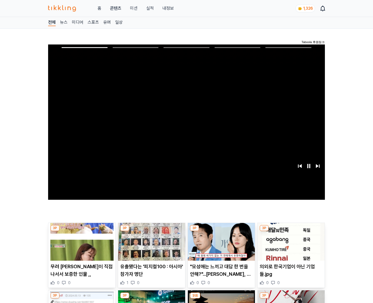
click at [291, 232] on img at bounding box center [290, 242] width 67 height 38
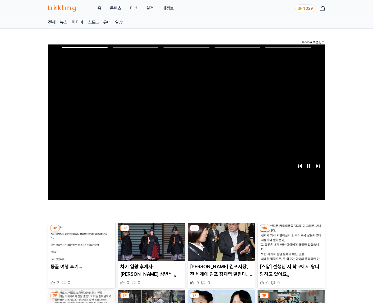
click at [291, 232] on img at bounding box center [290, 242] width 67 height 38
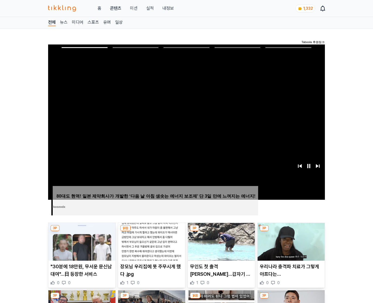
click at [291, 232] on img at bounding box center [290, 242] width 67 height 38
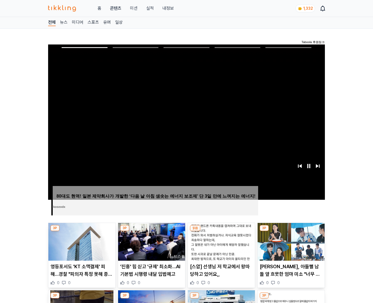
click at [291, 232] on img at bounding box center [290, 242] width 67 height 38
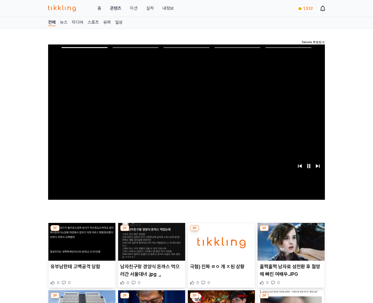
click at [291, 232] on img at bounding box center [290, 242] width 67 height 38
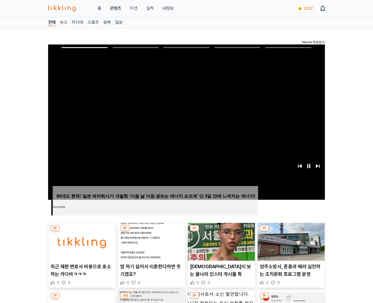
click at [291, 232] on img at bounding box center [290, 242] width 67 height 38
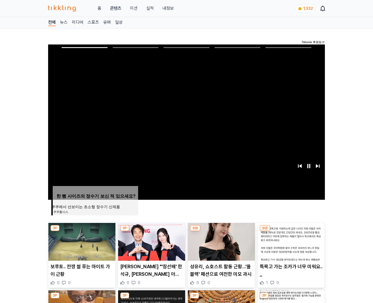
click at [291, 232] on img at bounding box center [290, 242] width 67 height 38
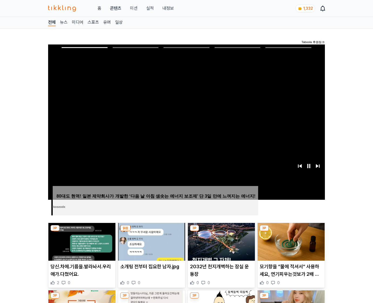
click at [291, 232] on img at bounding box center [290, 242] width 67 height 38
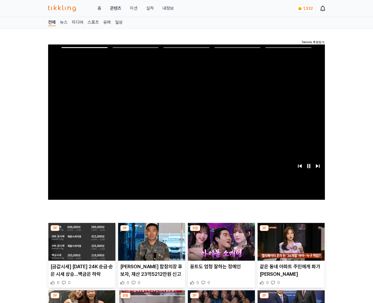
click at [291, 232] on img at bounding box center [290, 242] width 67 height 38
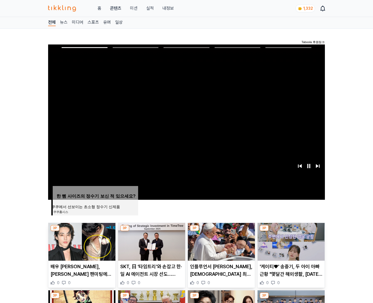
click at [291, 232] on img at bounding box center [290, 242] width 67 height 38
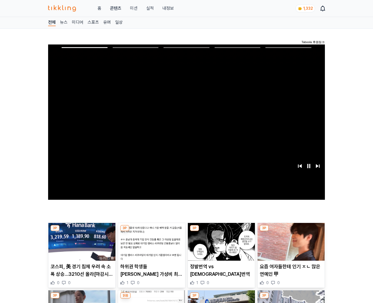
click at [291, 232] on img at bounding box center [290, 242] width 67 height 38
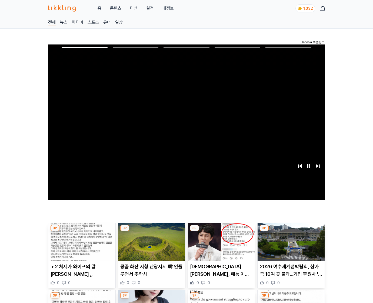
click at [291, 232] on img at bounding box center [290, 242] width 67 height 38
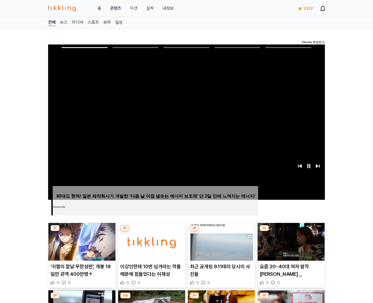
click at [291, 232] on img at bounding box center [290, 242] width 67 height 38
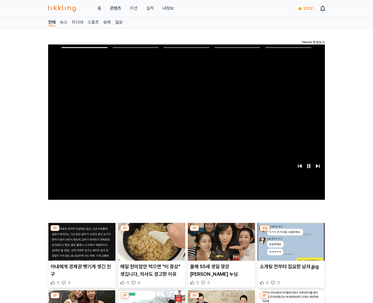
click at [291, 232] on img at bounding box center [290, 242] width 67 height 38
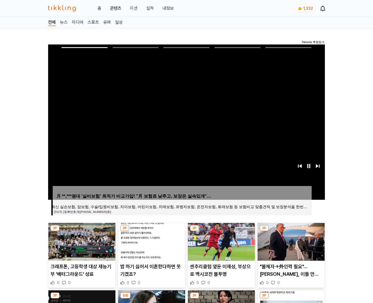
click at [291, 232] on img at bounding box center [290, 242] width 67 height 38
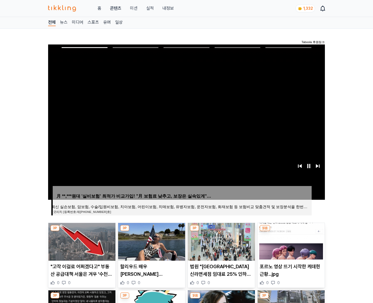
click at [291, 232] on img at bounding box center [290, 242] width 67 height 38
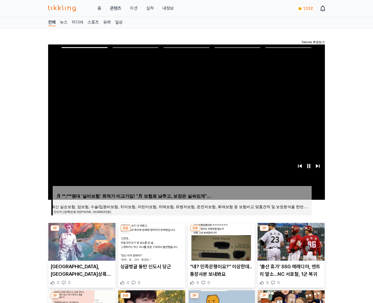
click at [291, 232] on img at bounding box center [290, 242] width 67 height 38
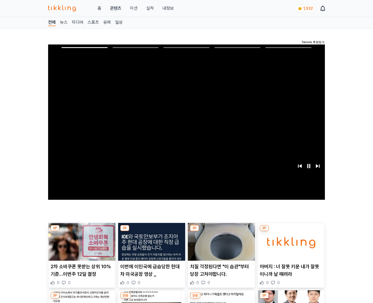
click at [291, 232] on img at bounding box center [290, 242] width 67 height 38
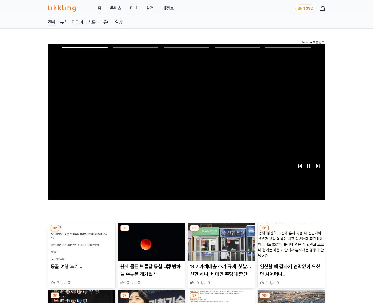
click at [291, 232] on img at bounding box center [290, 242] width 67 height 38
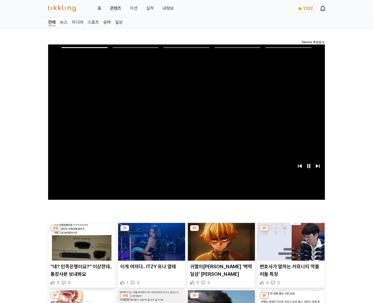
click at [291, 232] on img at bounding box center [290, 242] width 67 height 38
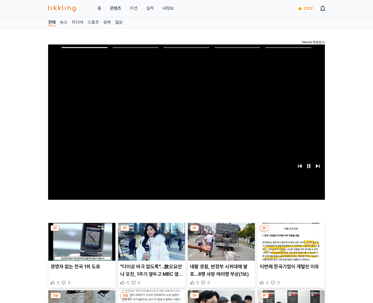
click at [291, 232] on img at bounding box center [290, 242] width 67 height 38
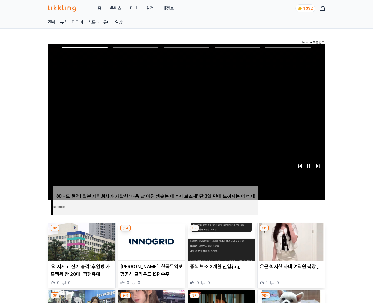
click at [291, 232] on img at bounding box center [290, 242] width 67 height 38
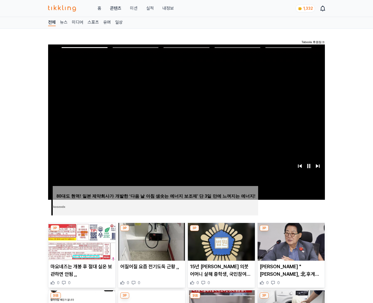
click at [291, 232] on img at bounding box center [290, 242] width 67 height 38
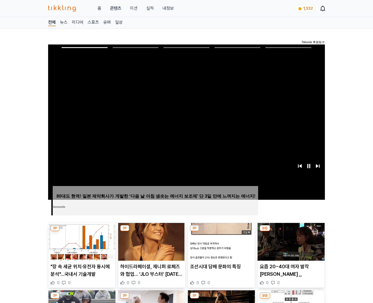
click at [291, 232] on img at bounding box center [290, 242] width 67 height 38
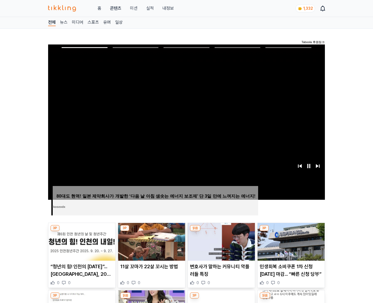
click at [291, 232] on img at bounding box center [290, 242] width 67 height 38
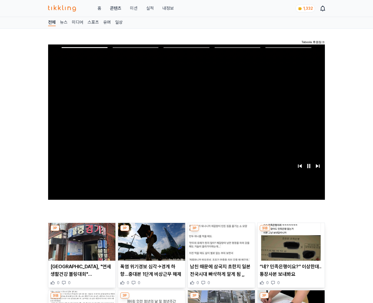
click at [291, 232] on img at bounding box center [290, 242] width 67 height 38
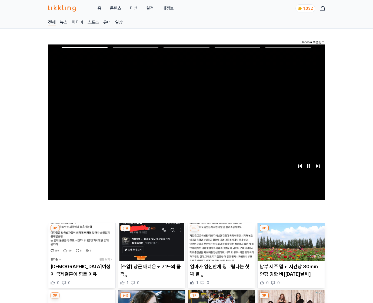
click at [291, 232] on img at bounding box center [290, 242] width 67 height 38
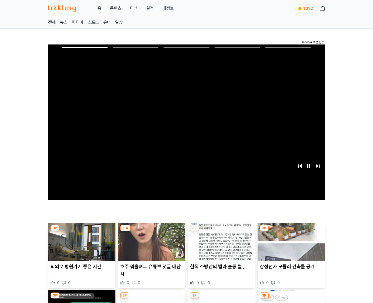
click at [291, 232] on img at bounding box center [290, 242] width 67 height 38
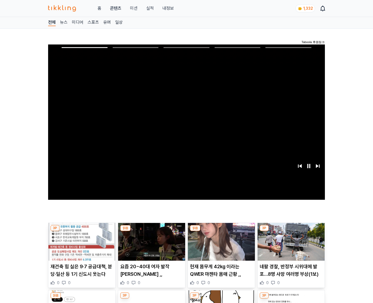
click at [291, 232] on img at bounding box center [290, 242] width 67 height 38
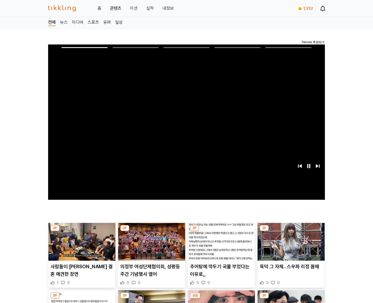
click at [291, 232] on img at bounding box center [290, 242] width 67 height 38
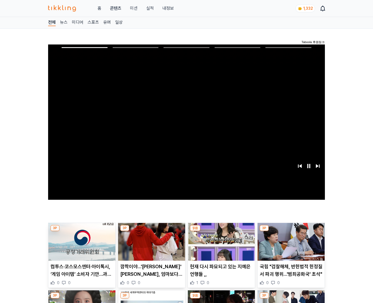
click at [291, 232] on img at bounding box center [290, 242] width 67 height 38
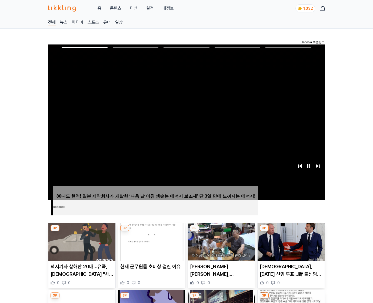
click at [291, 232] on img at bounding box center [290, 242] width 67 height 38
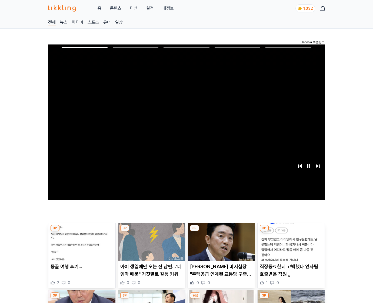
click at [291, 232] on img at bounding box center [290, 242] width 67 height 38
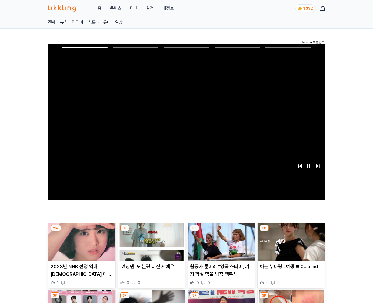
click at [291, 232] on img at bounding box center [290, 242] width 67 height 38
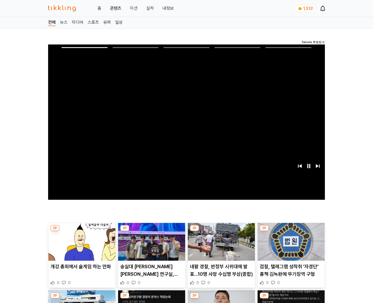
click at [291, 232] on img at bounding box center [290, 242] width 67 height 38
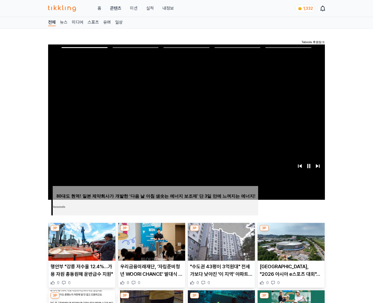
click at [291, 232] on img at bounding box center [290, 242] width 67 height 38
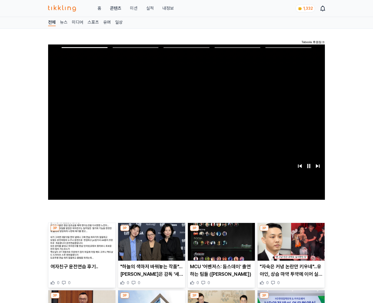
click at [291, 232] on img at bounding box center [290, 242] width 67 height 38
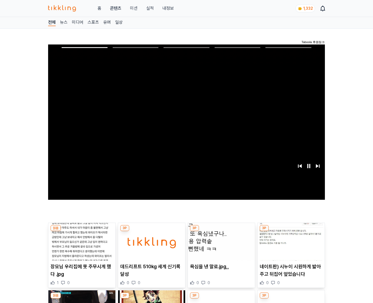
click at [291, 232] on img at bounding box center [290, 242] width 67 height 38
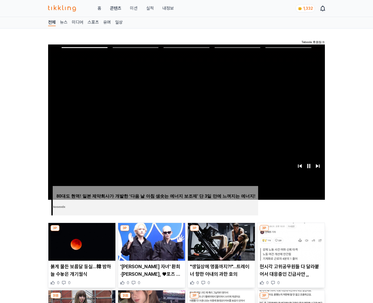
click at [291, 232] on img at bounding box center [290, 242] width 67 height 38
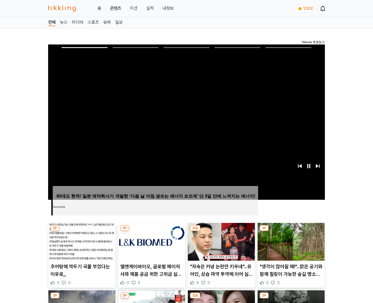
click at [291, 232] on img at bounding box center [290, 242] width 67 height 38
